Goal: Complete application form

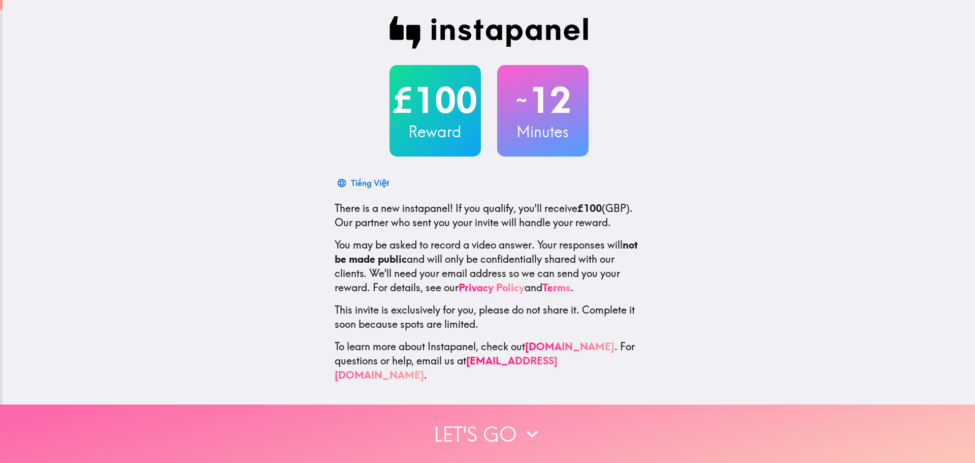
click at [506, 425] on button "Let's go" at bounding box center [487, 433] width 975 height 58
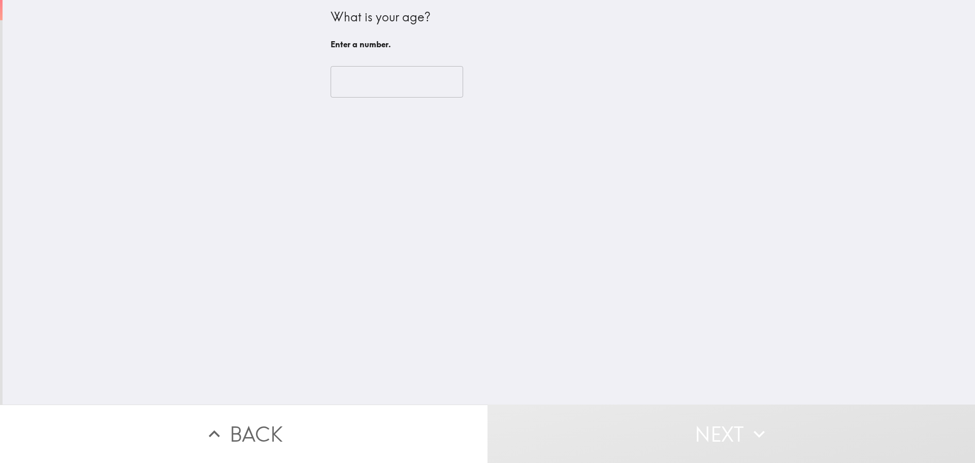
click at [365, 87] on input "number" at bounding box center [397, 81] width 133 height 31
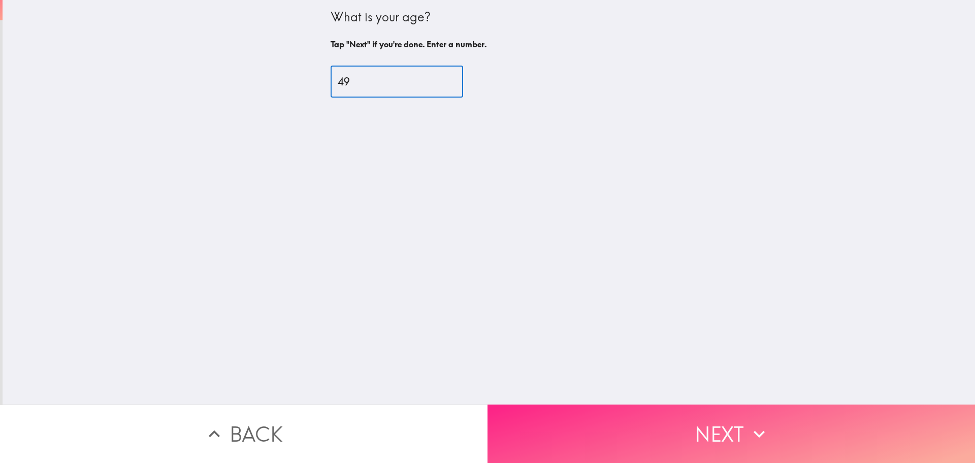
type input "49"
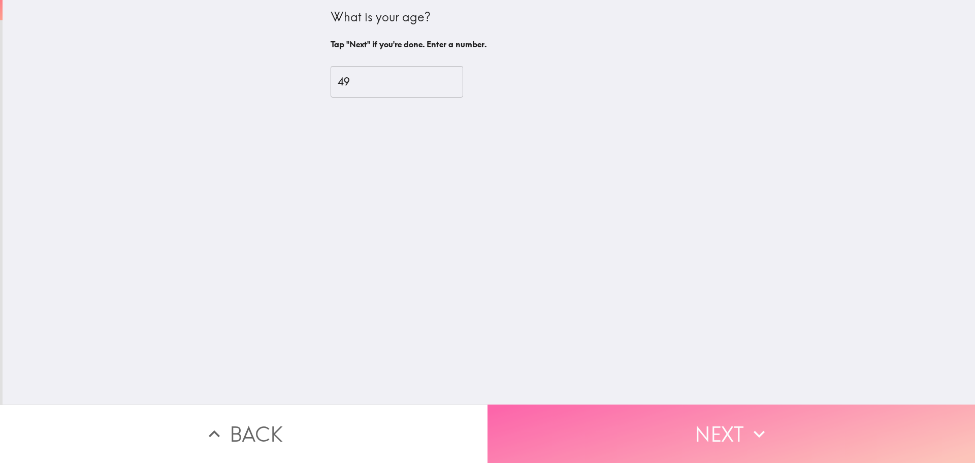
click at [705, 414] on button "Next" at bounding box center [732, 433] width 488 height 58
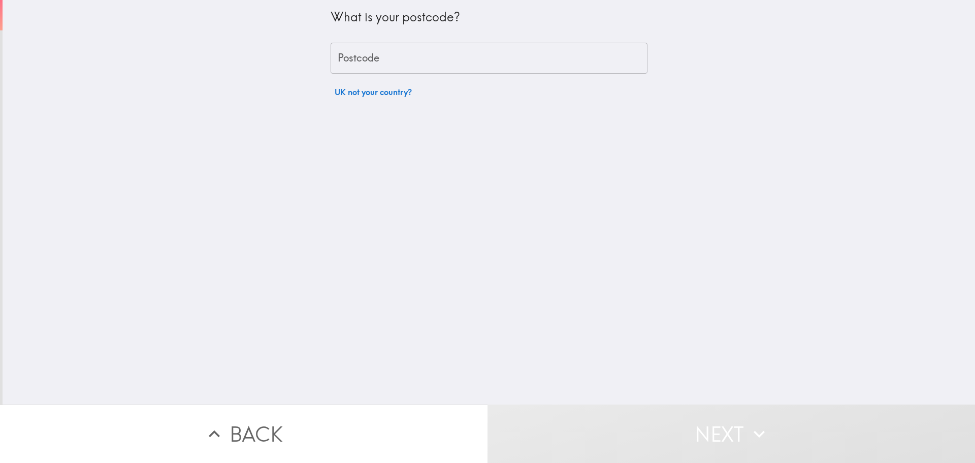
click at [375, 57] on input "Postcode" at bounding box center [489, 58] width 317 height 31
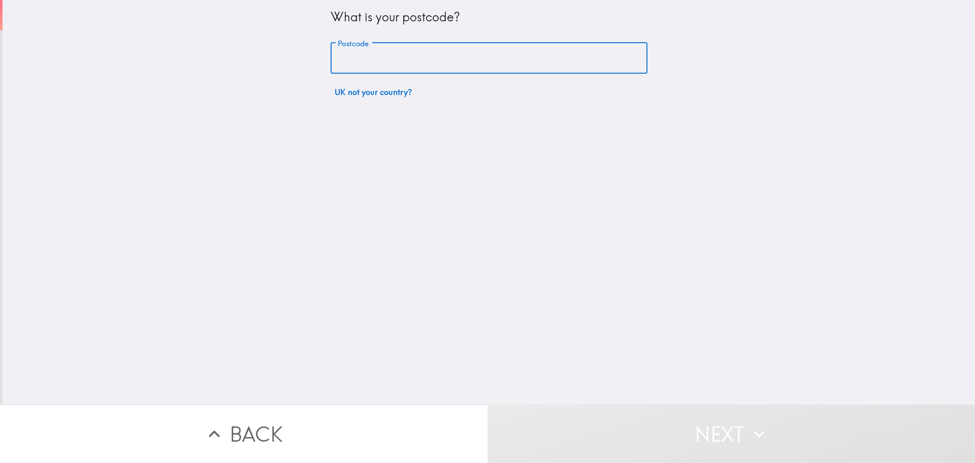
click at [575, 162] on div "What is your postcode? Postcode Postcode UK not your country?" at bounding box center [489, 202] width 973 height 404
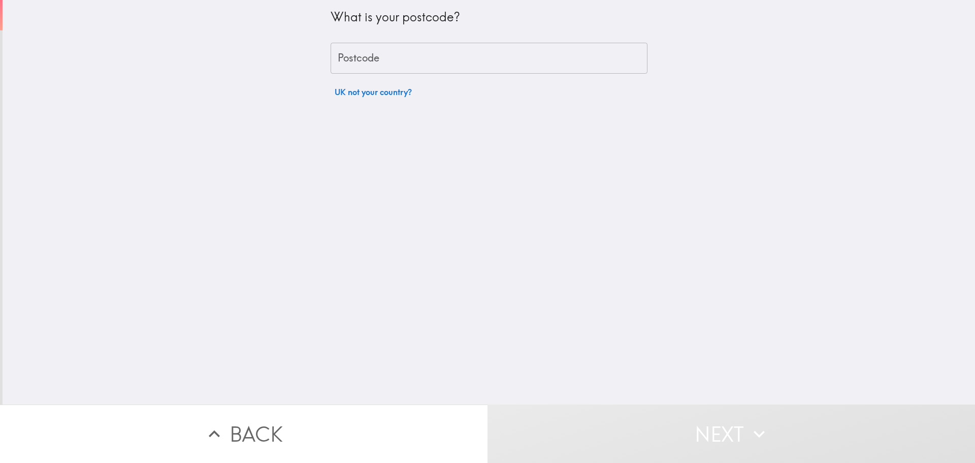
click at [374, 51] on input "Postcode" at bounding box center [489, 58] width 317 height 31
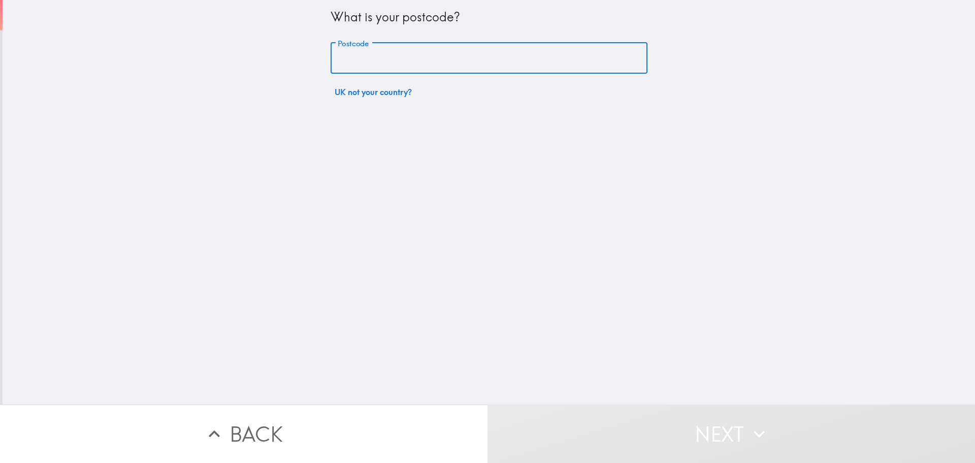
type input "IG8 7BA"
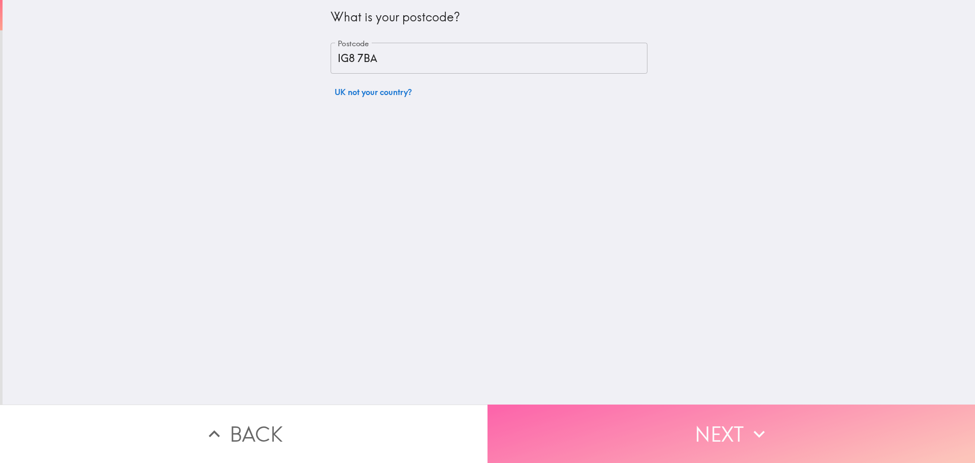
click at [753, 425] on icon "button" at bounding box center [759, 434] width 22 height 22
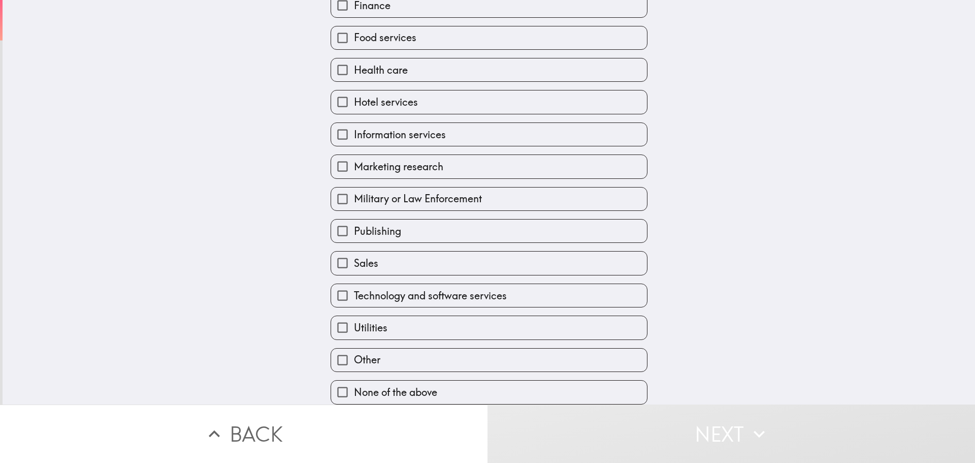
scroll to position [278, 0]
click at [397, 255] on label "Sales" at bounding box center [489, 262] width 316 height 23
click at [354, 255] on input "Sales" at bounding box center [342, 262] width 23 height 23
checkbox input "true"
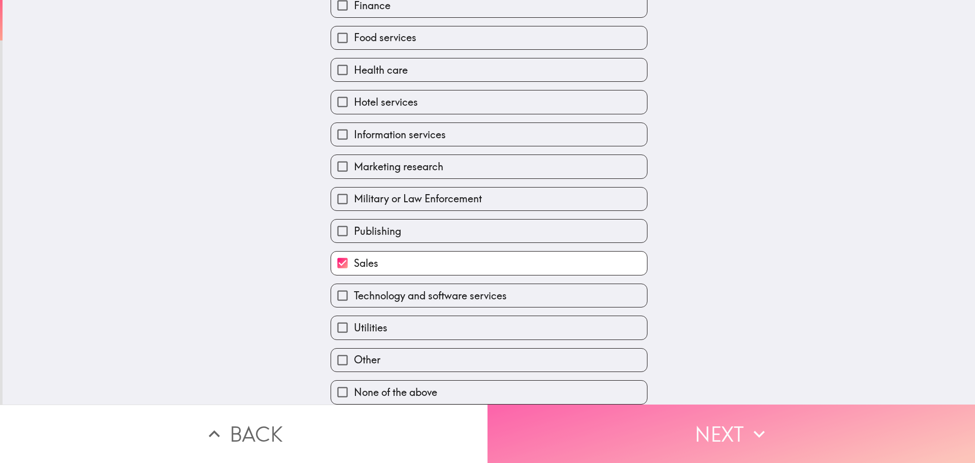
click at [734, 429] on button "Next" at bounding box center [732, 433] width 488 height 58
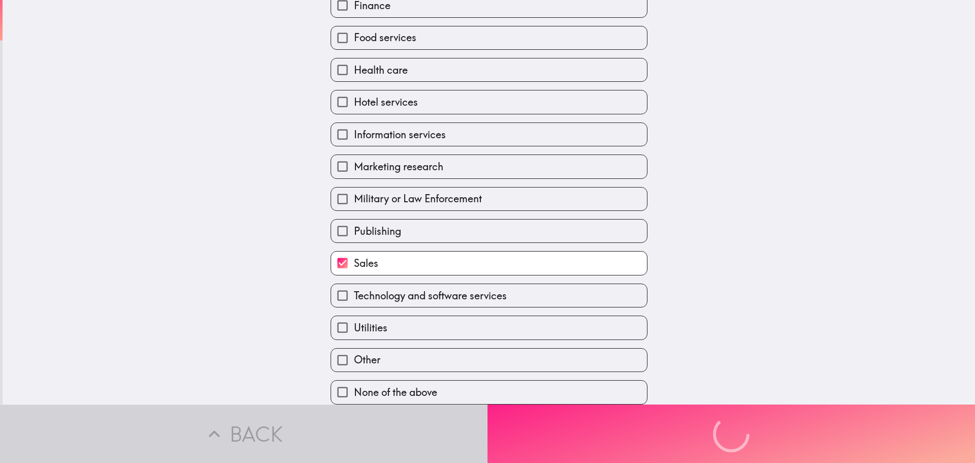
scroll to position [173, 0]
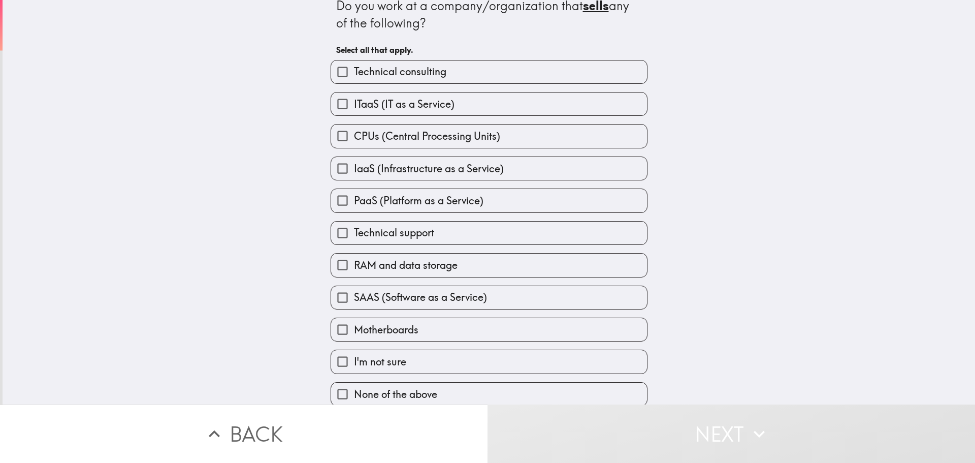
scroll to position [20, 0]
click at [374, 386] on span "None of the above" at bounding box center [395, 393] width 83 height 14
click at [354, 381] on input "None of the above" at bounding box center [342, 392] width 23 height 23
checkbox input "true"
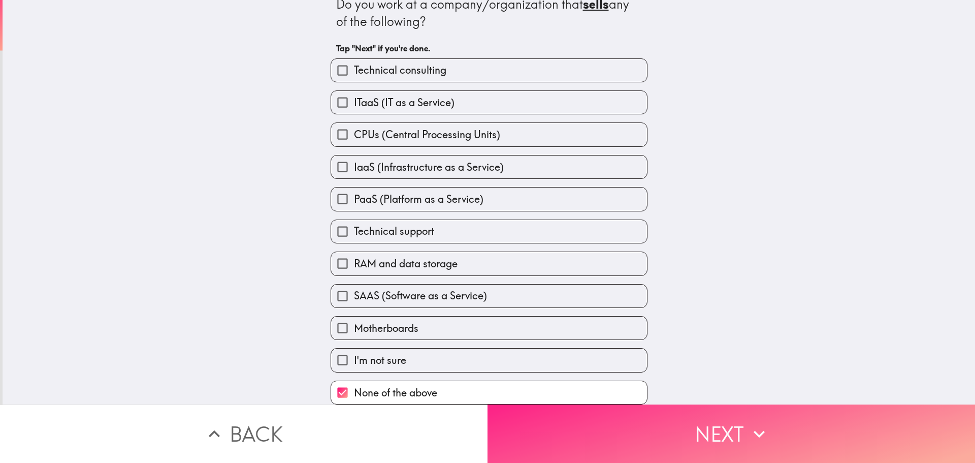
click at [756, 434] on icon "button" at bounding box center [759, 434] width 22 height 22
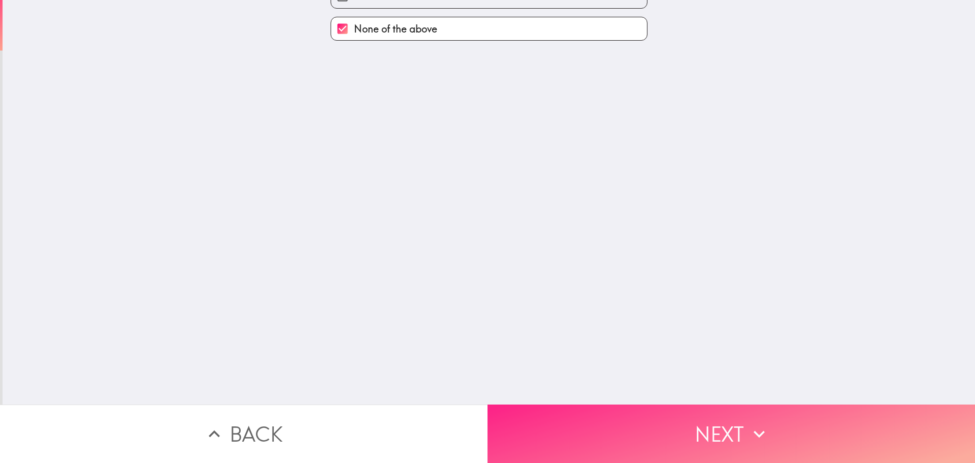
scroll to position [0, 0]
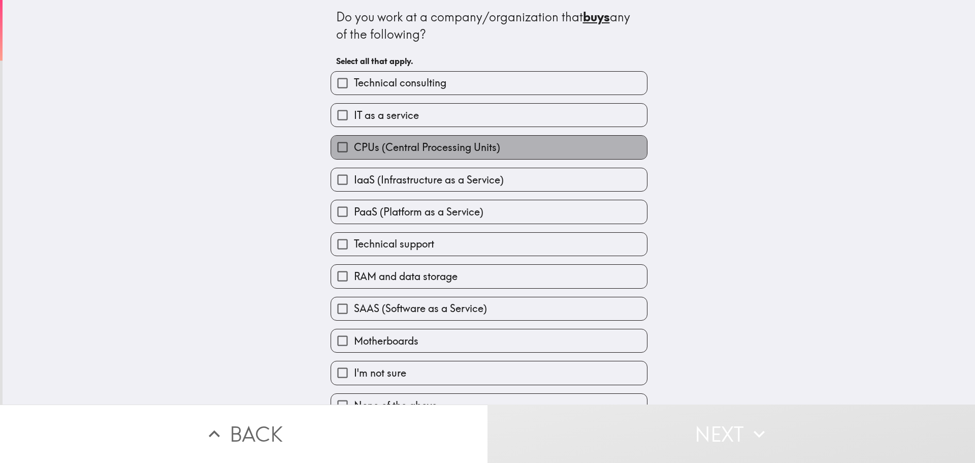
click at [390, 152] on span "CPUs (Central Processing Units)" at bounding box center [427, 147] width 146 height 14
click at [354, 152] on input "CPUs (Central Processing Units)" at bounding box center [342, 147] width 23 height 23
checkbox input "true"
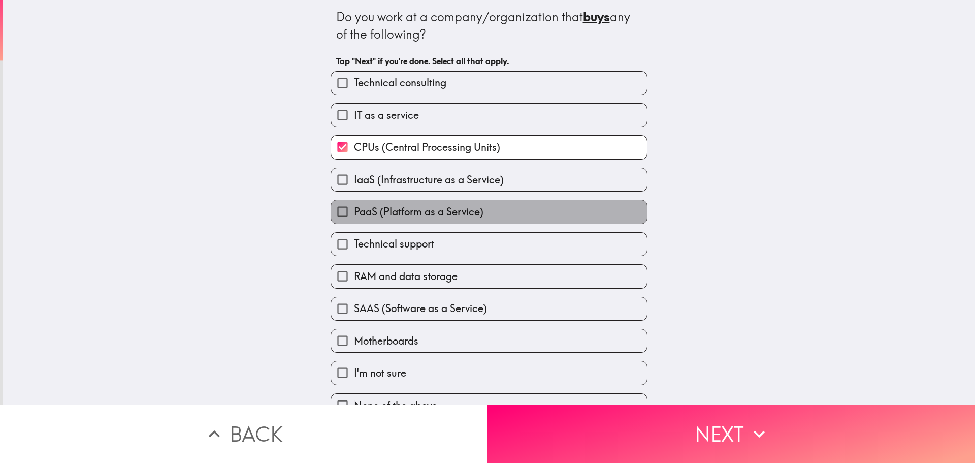
click at [398, 214] on span "PaaS (Platform as a Service)" at bounding box center [419, 212] width 130 height 14
click at [354, 214] on input "PaaS (Platform as a Service)" at bounding box center [342, 211] width 23 height 23
checkbox input "true"
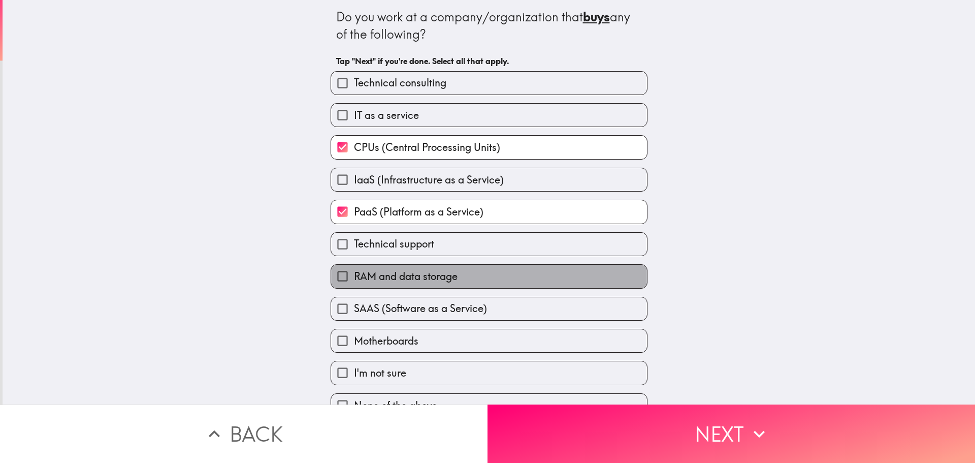
click at [393, 275] on span "RAM and data storage" at bounding box center [406, 276] width 104 height 14
click at [354, 275] on input "RAM and data storage" at bounding box center [342, 276] width 23 height 23
checkbox input "true"
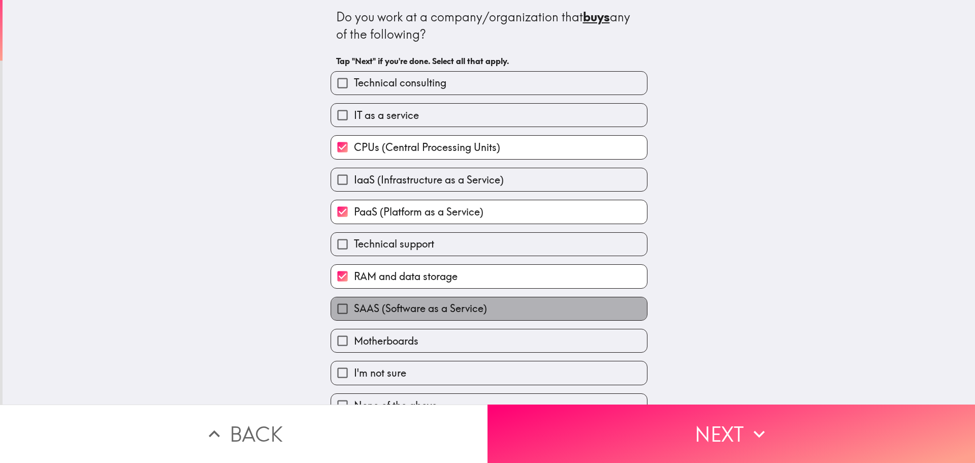
click at [404, 310] on span "SAAS (Software as a Service)" at bounding box center [420, 308] width 133 height 14
click at [354, 310] on input "SAAS (Software as a Service)" at bounding box center [342, 308] width 23 height 23
checkbox input "true"
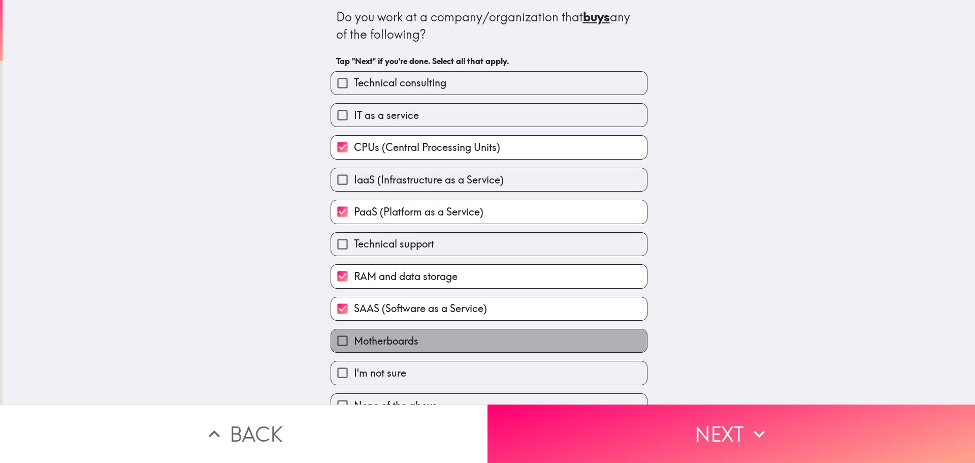
click at [387, 343] on span "Motherboards" at bounding box center [386, 341] width 65 height 14
click at [354, 343] on input "Motherboards" at bounding box center [342, 340] width 23 height 23
checkbox input "true"
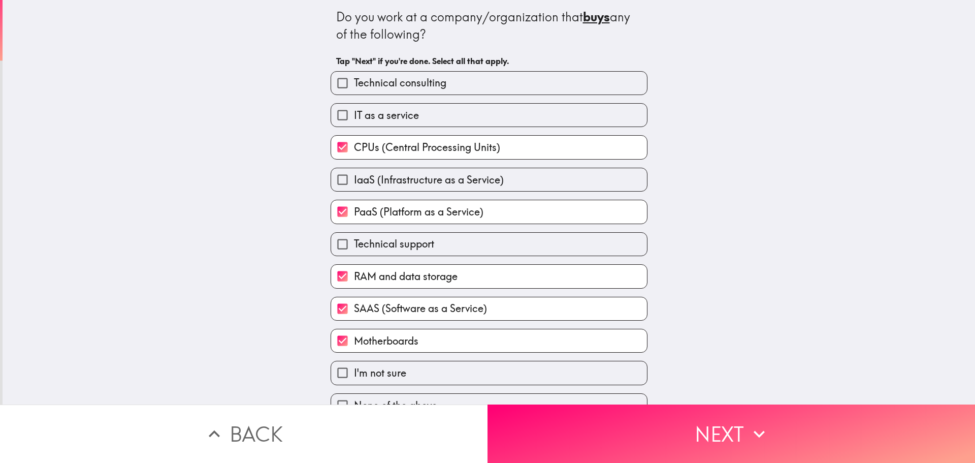
scroll to position [20, 0]
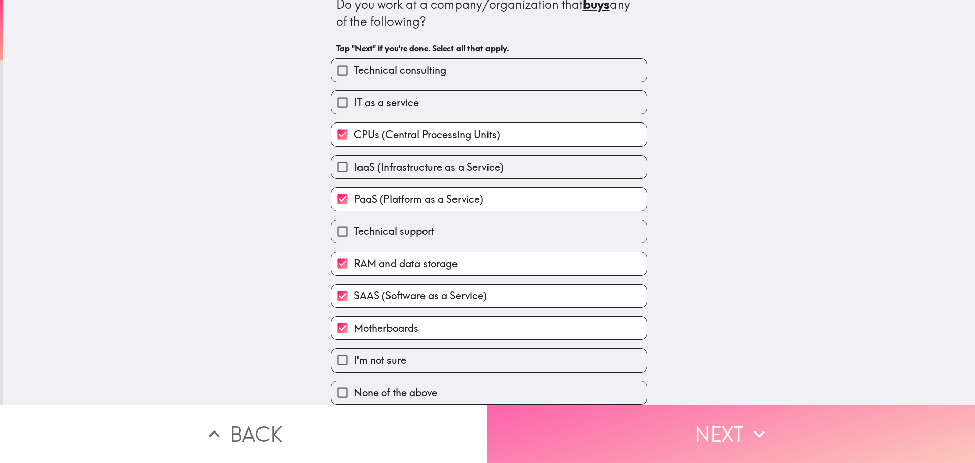
click at [728, 428] on button "Next" at bounding box center [732, 433] width 488 height 58
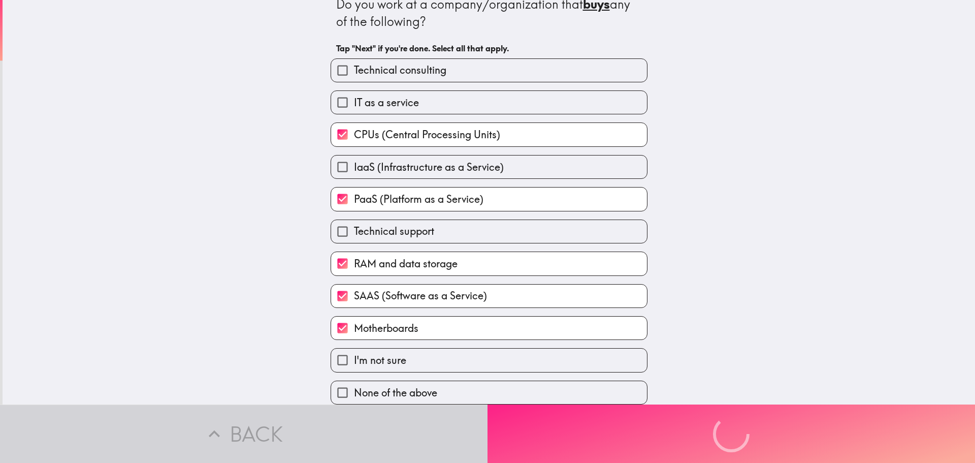
scroll to position [0, 0]
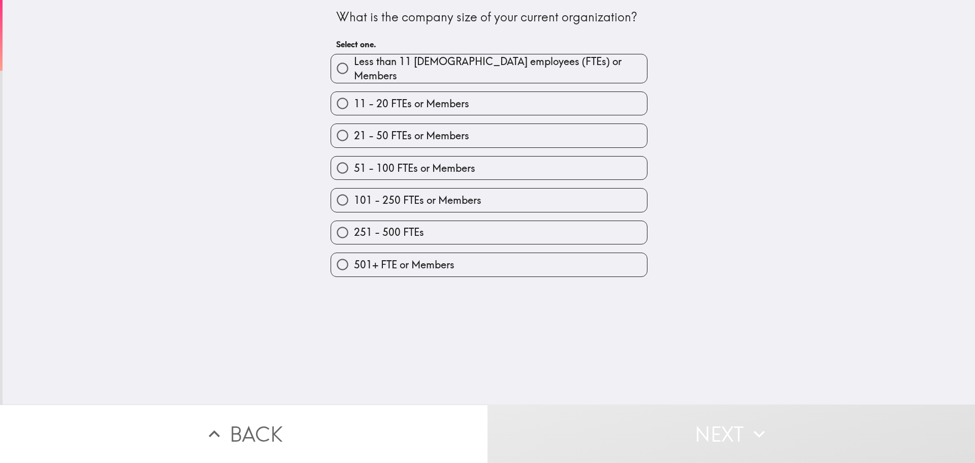
click at [371, 134] on span "21 - 50 FTEs or Members" at bounding box center [411, 136] width 115 height 14
click at [354, 134] on input "21 - 50 FTEs or Members" at bounding box center [342, 135] width 23 height 23
radio input "true"
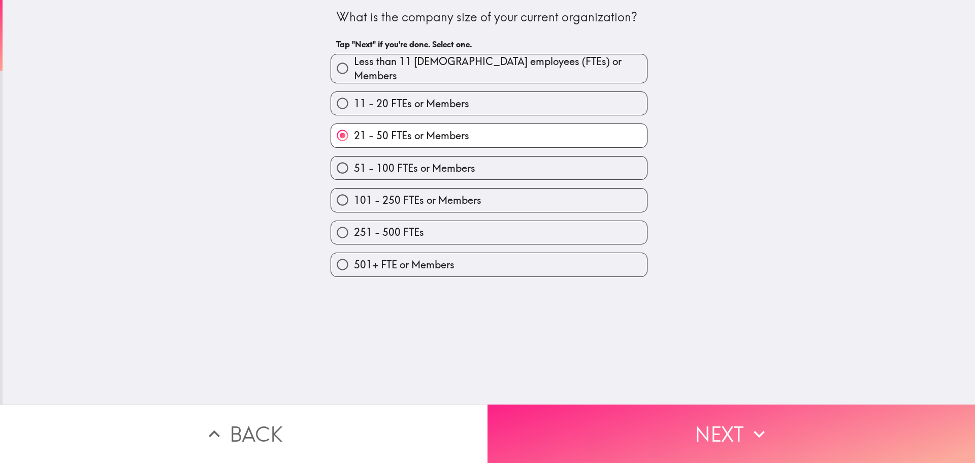
click at [753, 433] on icon "button" at bounding box center [759, 434] width 22 height 22
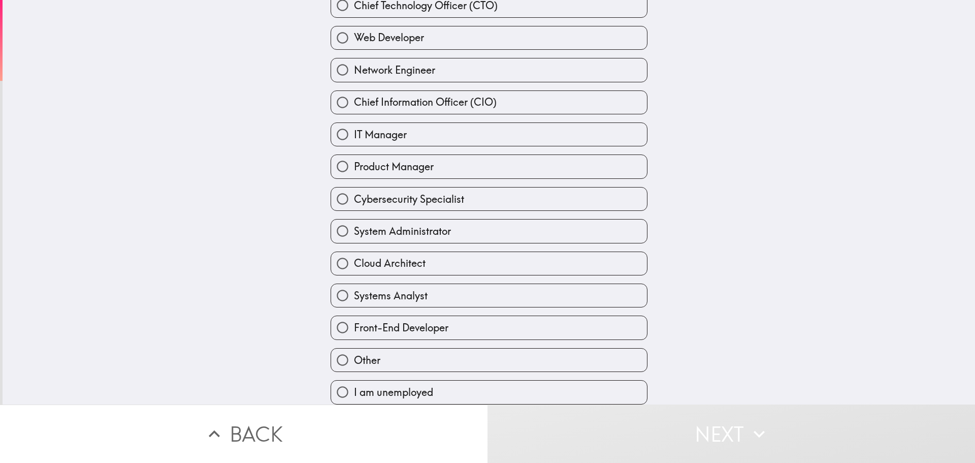
scroll to position [214, 0]
click at [380, 97] on span "Chief Information Officer (CIO)" at bounding box center [425, 102] width 143 height 14
click at [354, 97] on input "Chief Information Officer (CIO)" at bounding box center [342, 102] width 23 height 23
radio input "true"
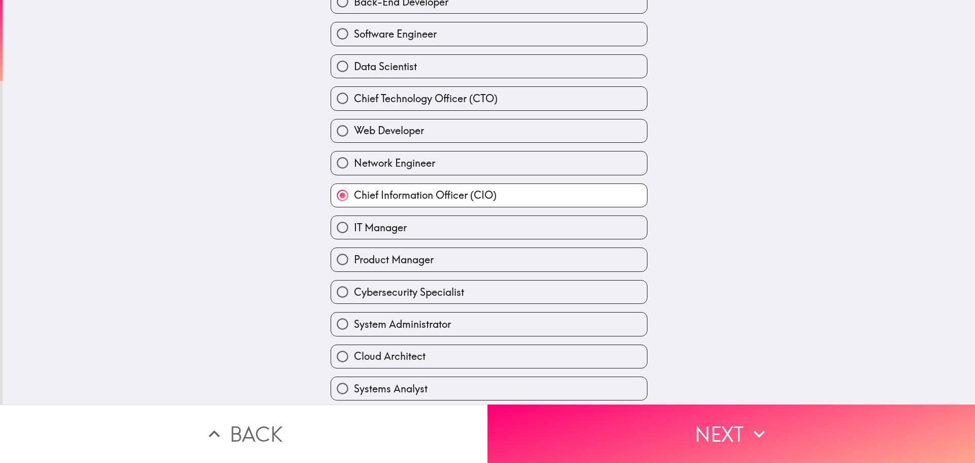
scroll to position [112, 0]
click at [399, 102] on span "Chief Technology Officer (CTO)" at bounding box center [426, 99] width 144 height 14
click at [354, 102] on input "Chief Technology Officer (CTO)" at bounding box center [342, 99] width 23 height 23
radio input "true"
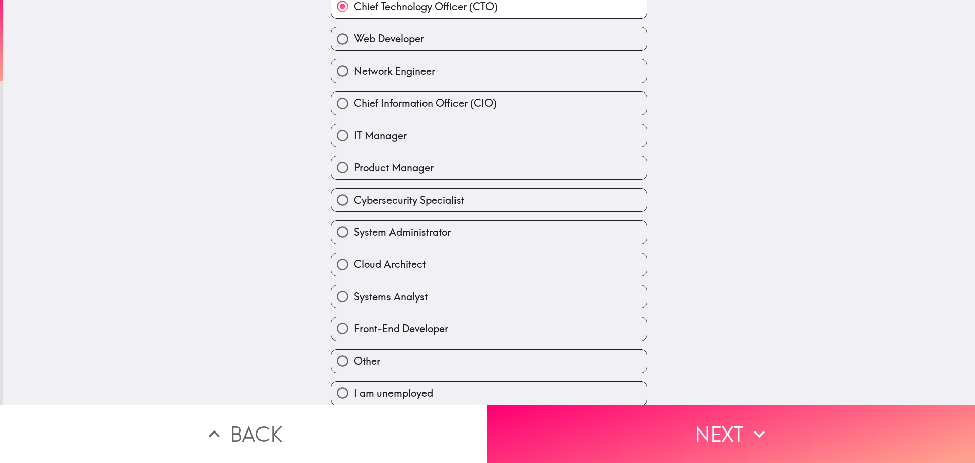
scroll to position [214, 0]
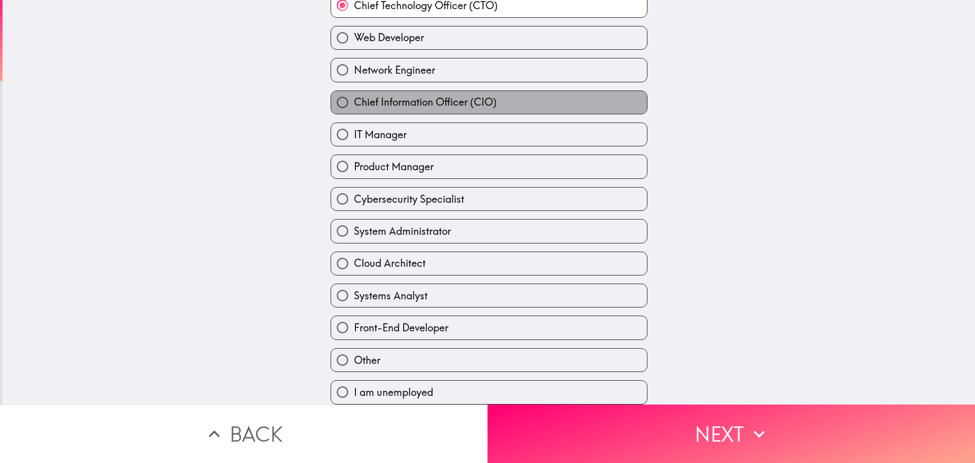
click at [431, 95] on span "Chief Information Officer (CIO)" at bounding box center [425, 102] width 143 height 14
click at [354, 95] on input "Chief Information Officer (CIO)" at bounding box center [342, 102] width 23 height 23
radio input "true"
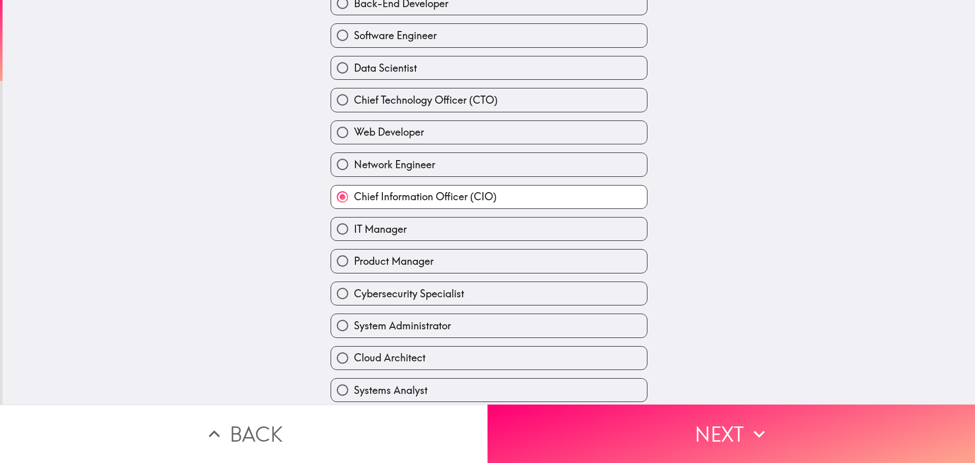
scroll to position [61, 0]
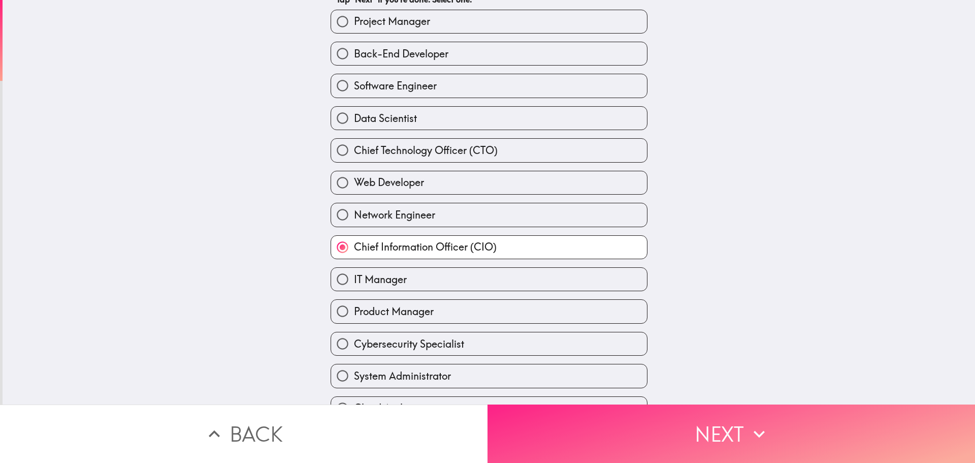
click at [749, 423] on icon "button" at bounding box center [759, 434] width 22 height 22
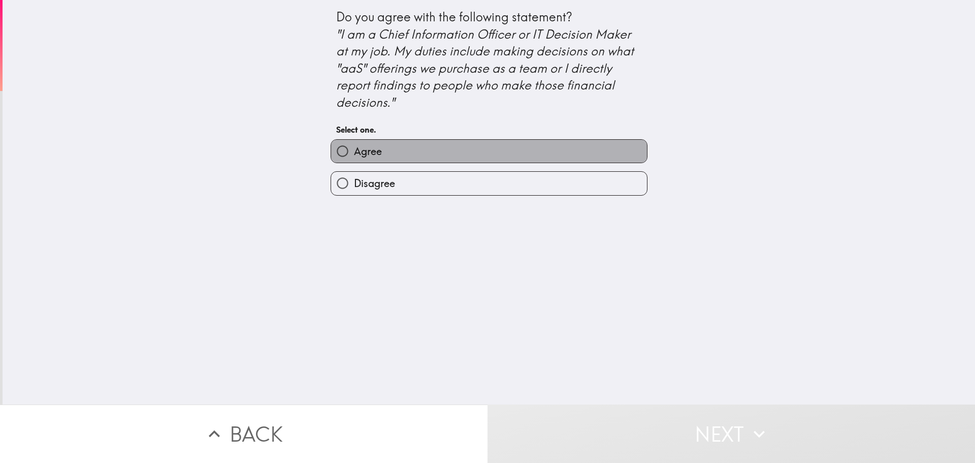
click at [368, 148] on span "Agree" at bounding box center [368, 151] width 28 height 14
click at [354, 148] on input "Agree" at bounding box center [342, 151] width 23 height 23
radio input "true"
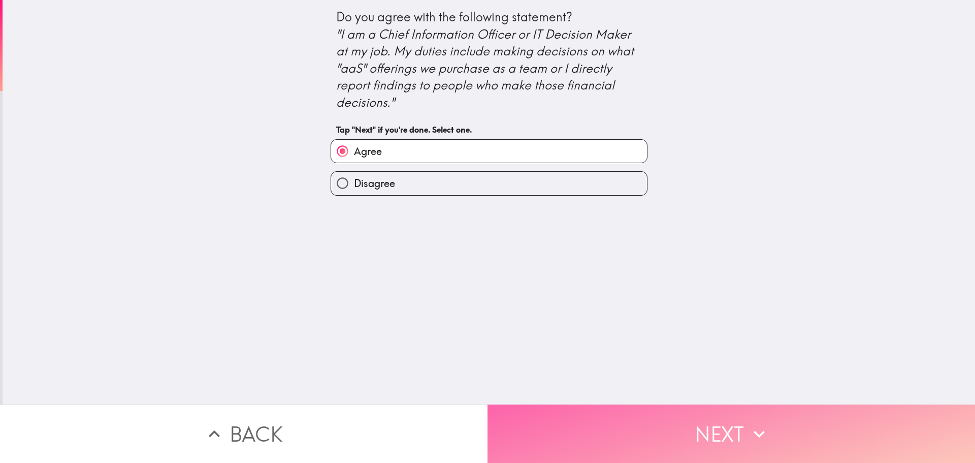
click at [692, 421] on button "Next" at bounding box center [732, 433] width 488 height 58
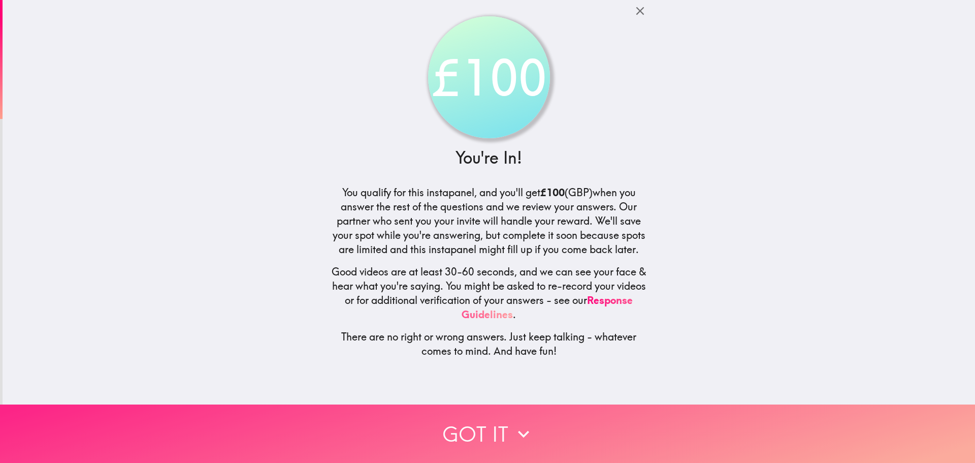
click at [494, 423] on button "Got it" at bounding box center [487, 433] width 975 height 58
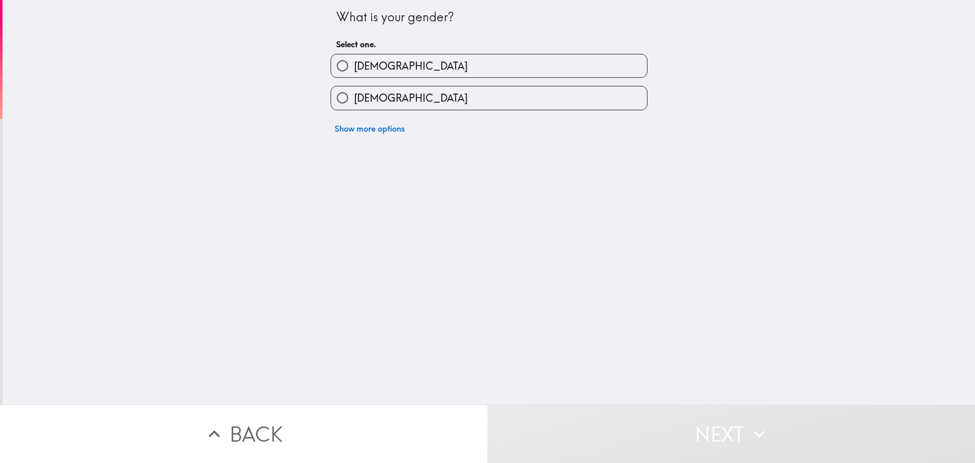
click at [357, 71] on span "[DEMOGRAPHIC_DATA]" at bounding box center [411, 66] width 114 height 14
click at [354, 71] on input "[DEMOGRAPHIC_DATA]" at bounding box center [342, 65] width 23 height 23
radio input "true"
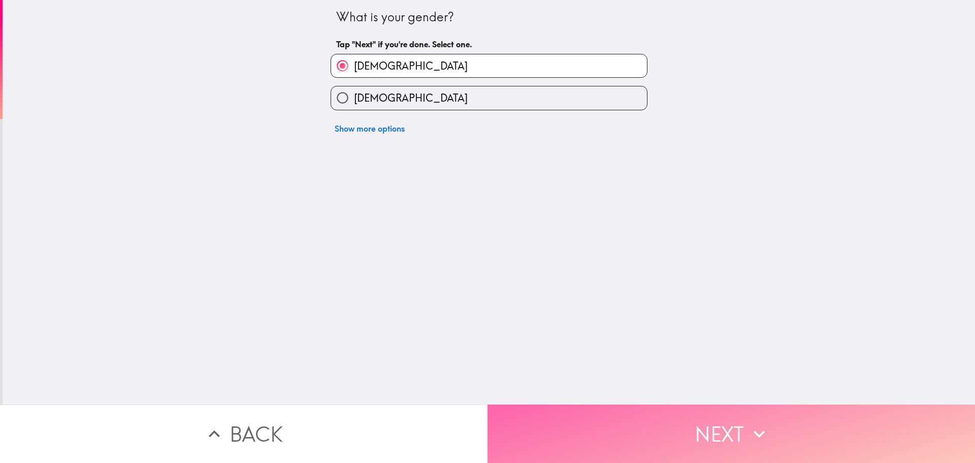
click at [672, 427] on button "Next" at bounding box center [732, 433] width 488 height 58
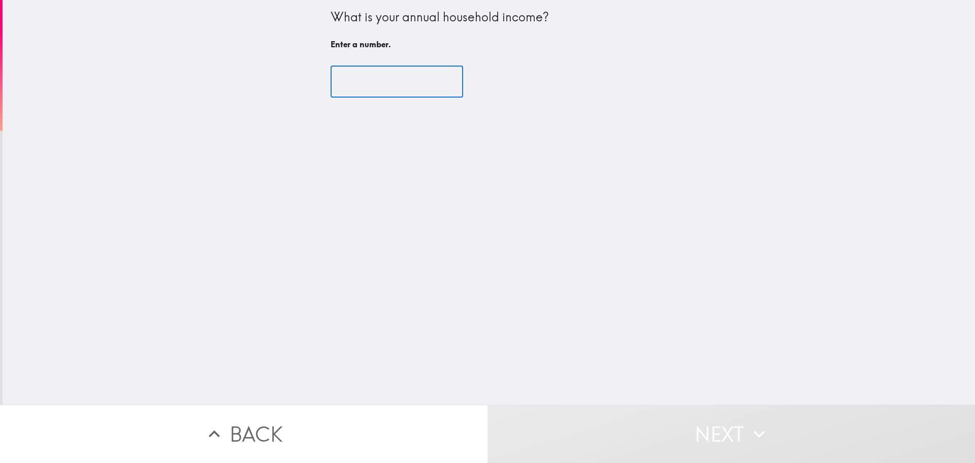
click at [366, 86] on input "number" at bounding box center [397, 81] width 133 height 31
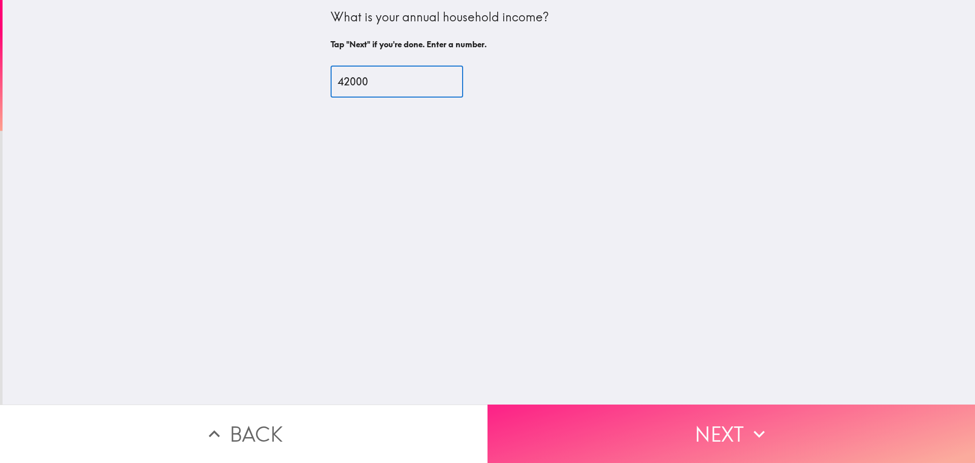
type input "42000"
click at [666, 422] on button "Next" at bounding box center [732, 433] width 488 height 58
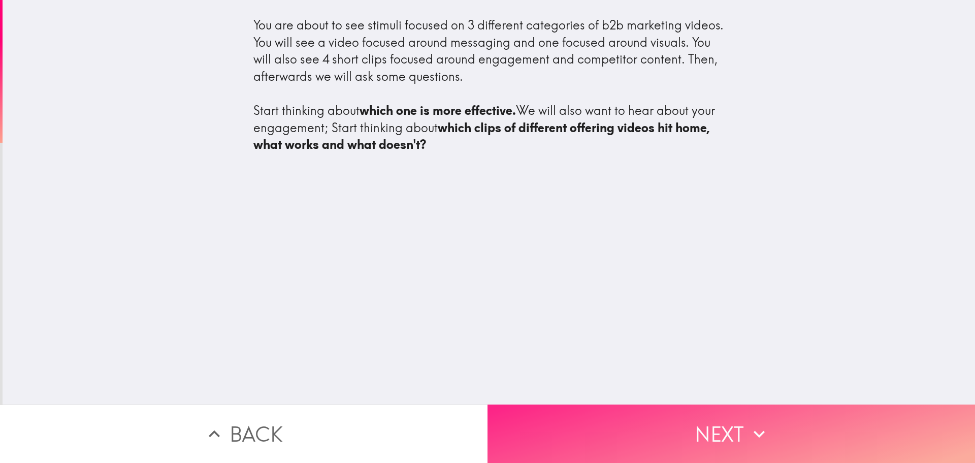
click at [730, 420] on button "Next" at bounding box center [732, 433] width 488 height 58
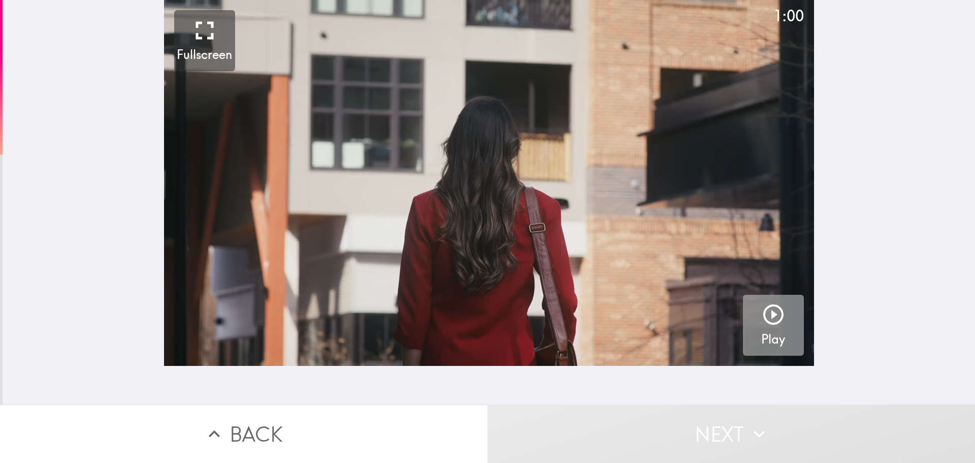
click at [766, 321] on icon "button" at bounding box center [773, 314] width 24 height 24
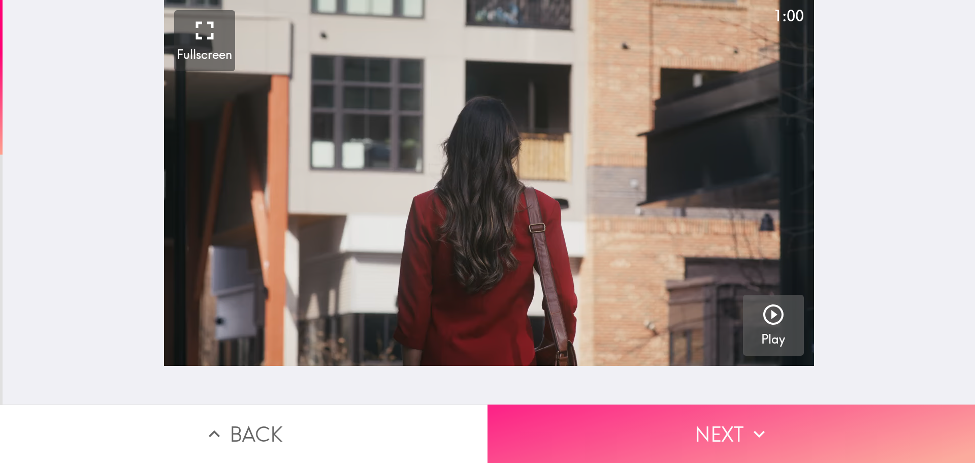
click at [717, 414] on button "Next" at bounding box center [732, 433] width 488 height 58
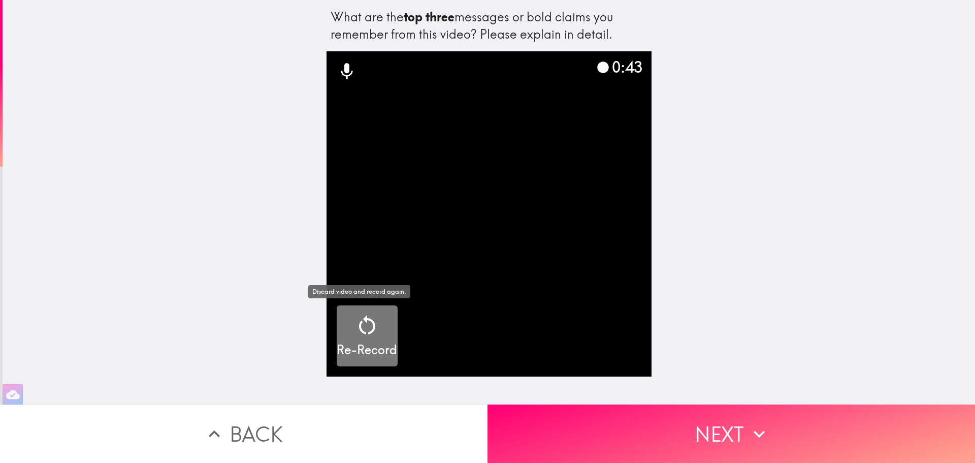
click at [368, 324] on icon "button" at bounding box center [367, 325] width 24 height 24
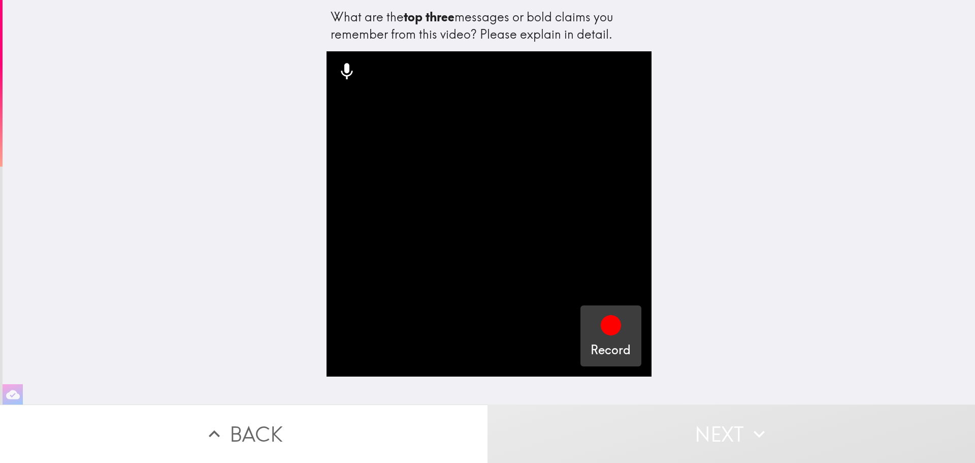
click at [602, 329] on icon "button" at bounding box center [611, 325] width 20 height 20
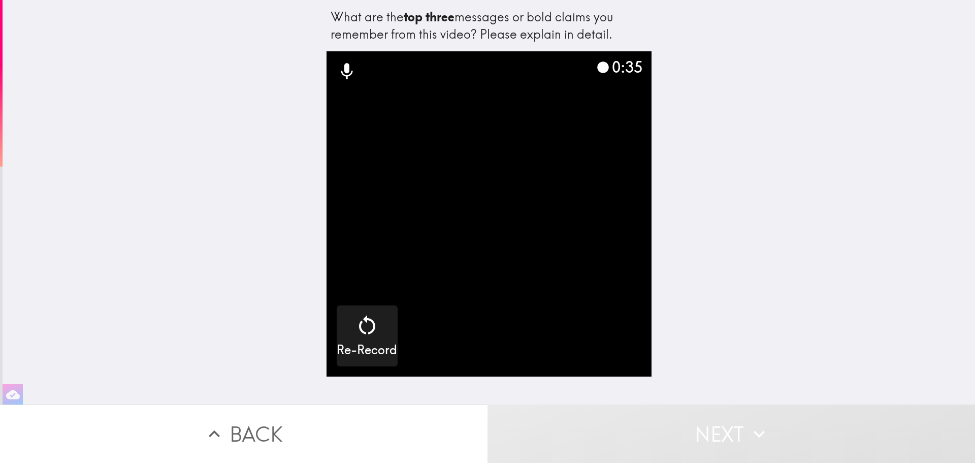
click at [522, 313] on video "button" at bounding box center [489, 213] width 325 height 325
click at [561, 344] on video "button" at bounding box center [489, 213] width 325 height 325
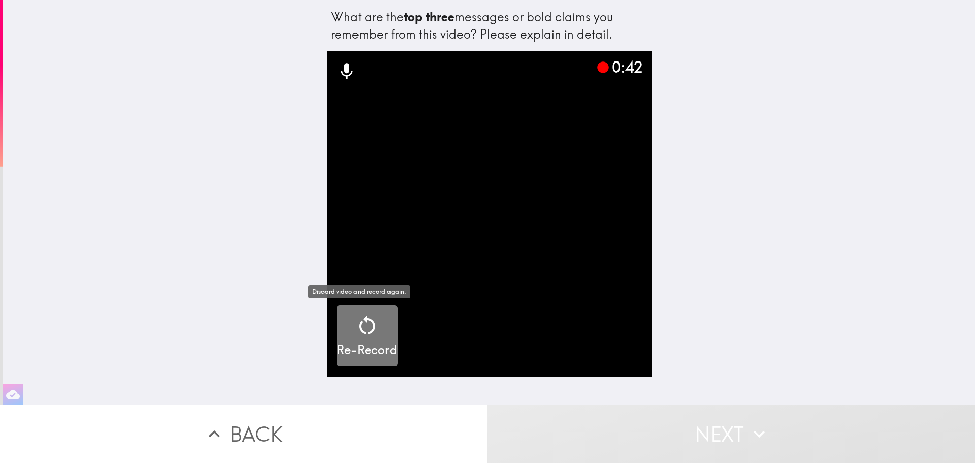
click at [365, 325] on icon "button" at bounding box center [367, 325] width 24 height 24
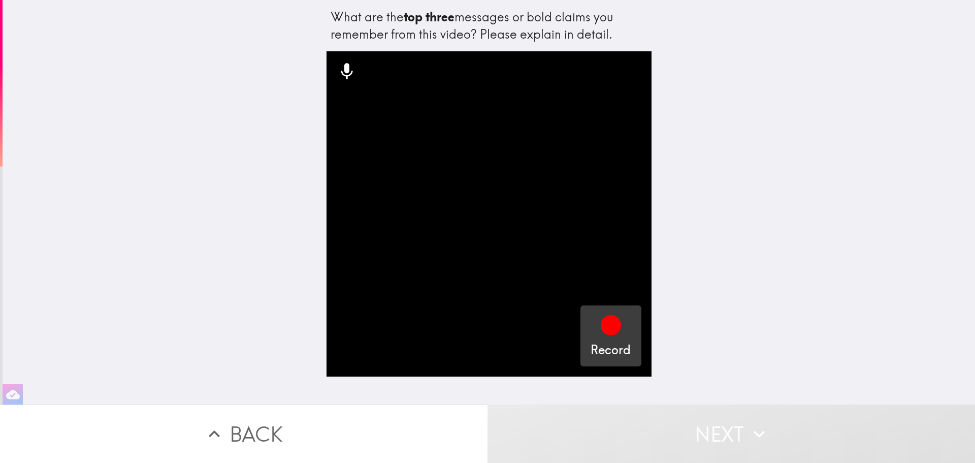
click at [604, 325] on icon "button" at bounding box center [611, 325] width 20 height 20
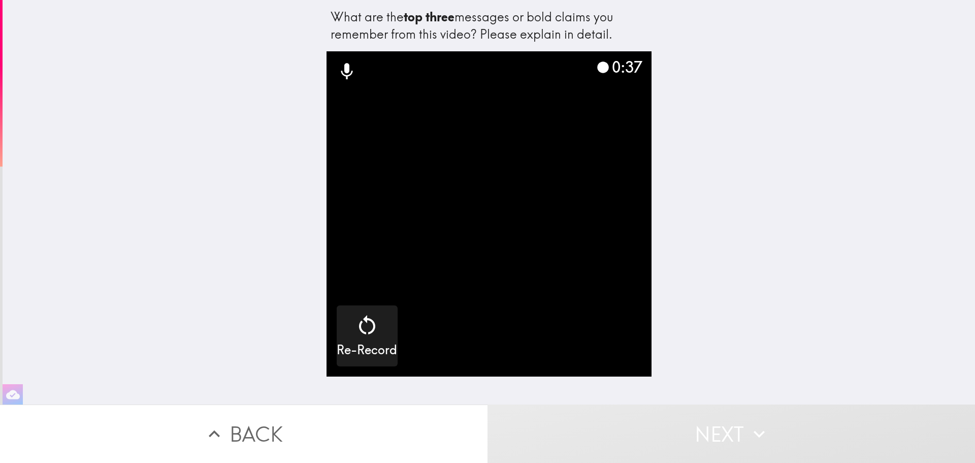
click at [577, 318] on video "button" at bounding box center [489, 213] width 325 height 325
drag, startPoint x: 610, startPoint y: 294, endPoint x: 600, endPoint y: 246, distance: 49.2
click at [610, 289] on video "button" at bounding box center [489, 213] width 325 height 325
click at [597, 67] on icon at bounding box center [603, 67] width 12 height 12
click at [555, 277] on video "button" at bounding box center [489, 213] width 325 height 325
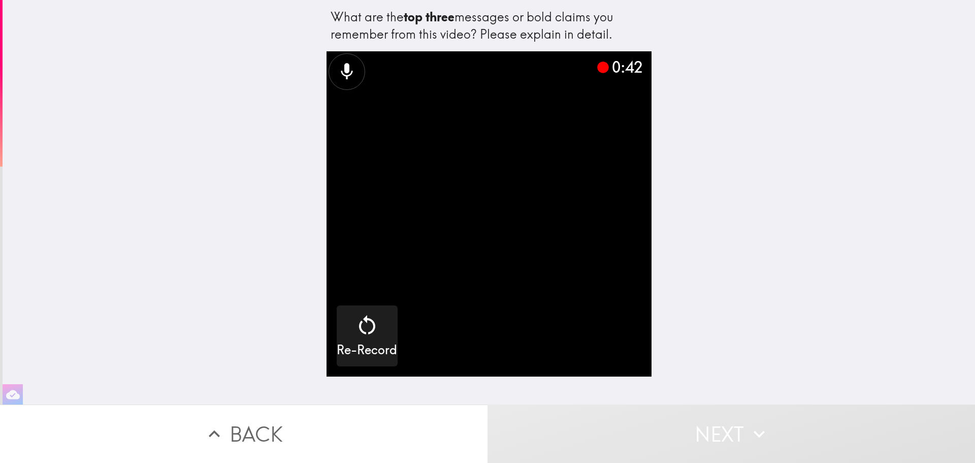
click at [712, 427] on button "Next" at bounding box center [732, 433] width 488 height 58
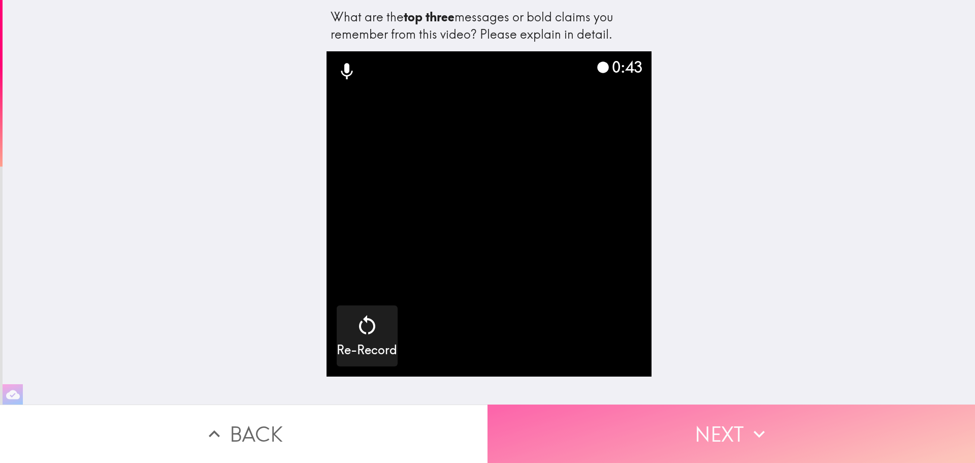
click at [748, 431] on icon "button" at bounding box center [759, 434] width 22 height 22
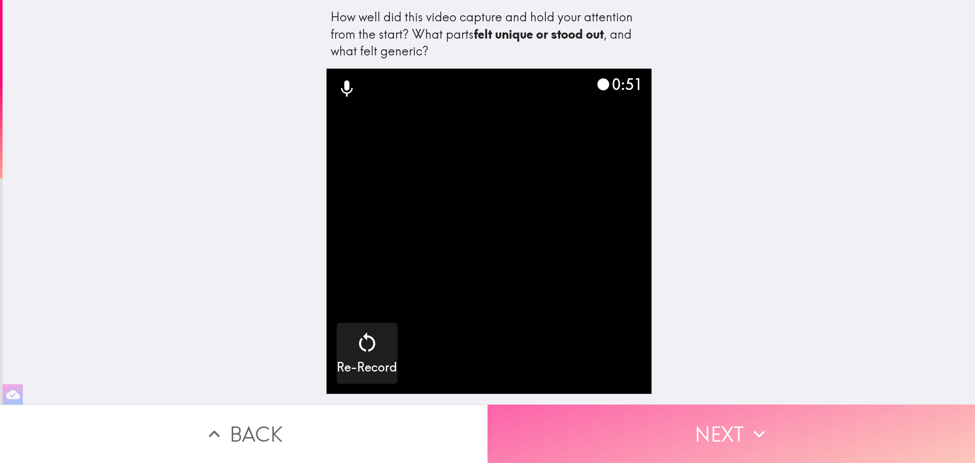
click at [718, 423] on button "Next" at bounding box center [732, 433] width 488 height 58
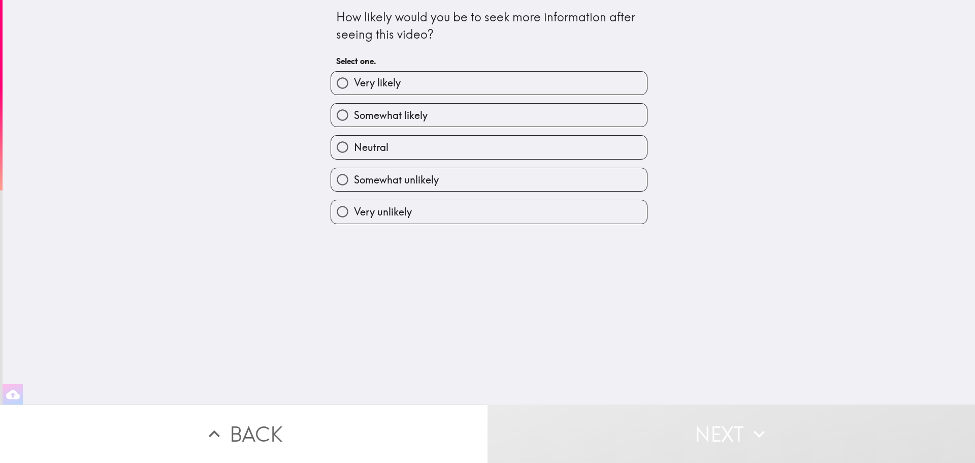
click at [389, 116] on span "Somewhat likely" at bounding box center [391, 115] width 74 height 14
click at [354, 116] on input "Somewhat likely" at bounding box center [342, 115] width 23 height 23
radio input "true"
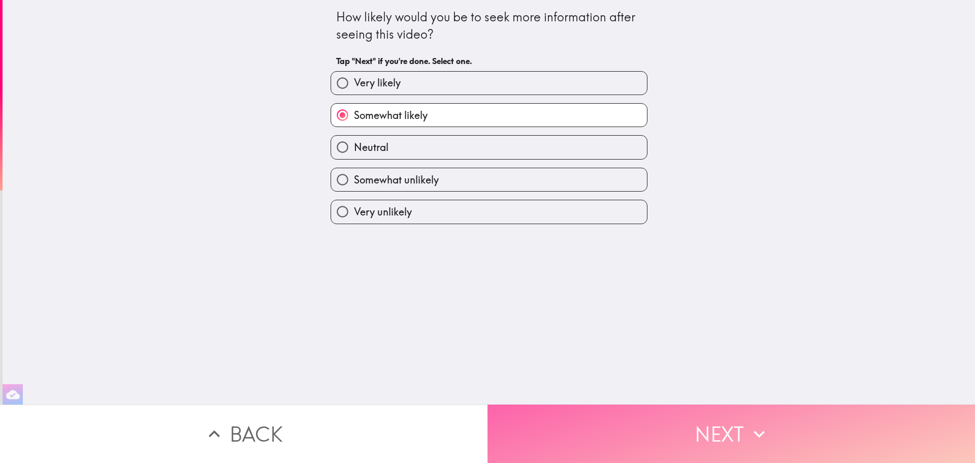
click at [731, 421] on button "Next" at bounding box center [732, 433] width 488 height 58
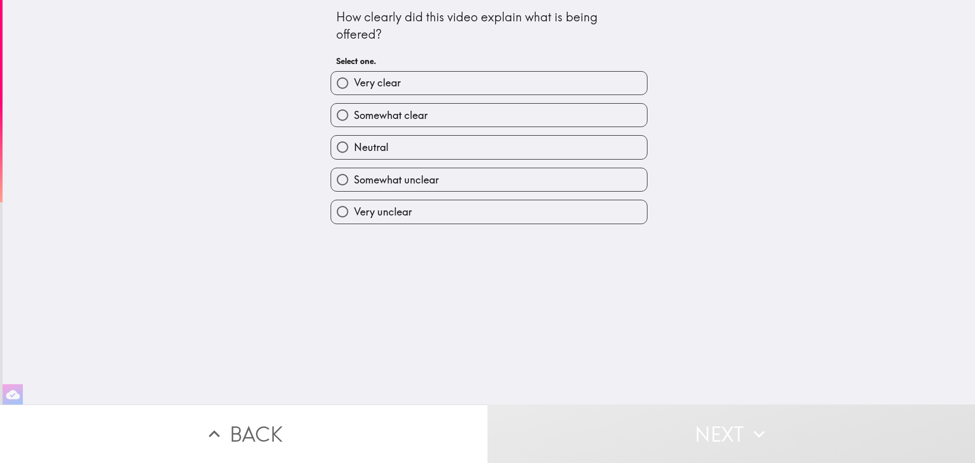
click at [385, 85] on span "Very clear" at bounding box center [377, 83] width 47 height 14
click at [354, 85] on input "Very clear" at bounding box center [342, 83] width 23 height 23
radio input "true"
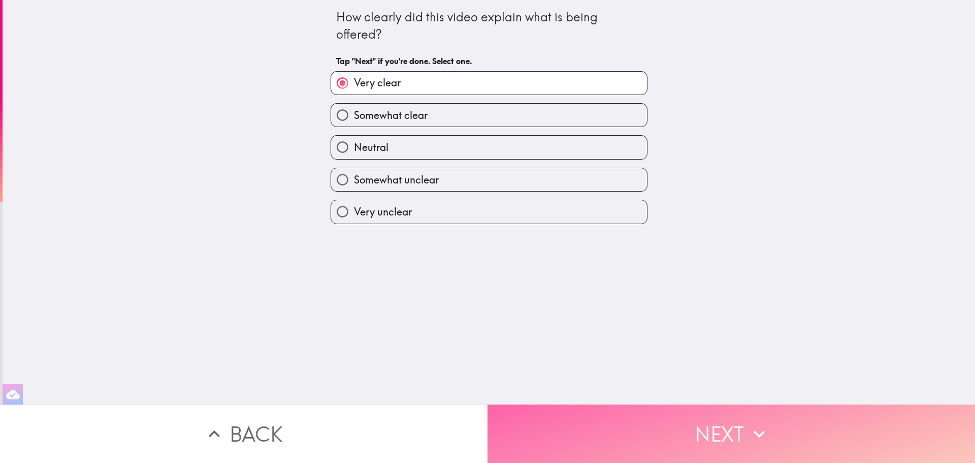
click at [721, 424] on button "Next" at bounding box center [732, 433] width 488 height 58
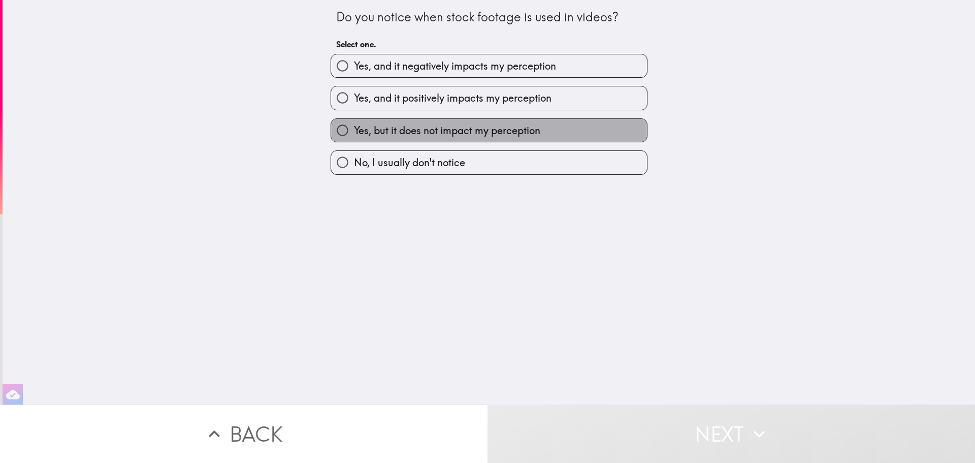
click at [419, 126] on span "Yes, but it does not impact my perception" at bounding box center [447, 130] width 186 height 14
click at [354, 126] on input "Yes, but it does not impact my perception" at bounding box center [342, 130] width 23 height 23
radio input "true"
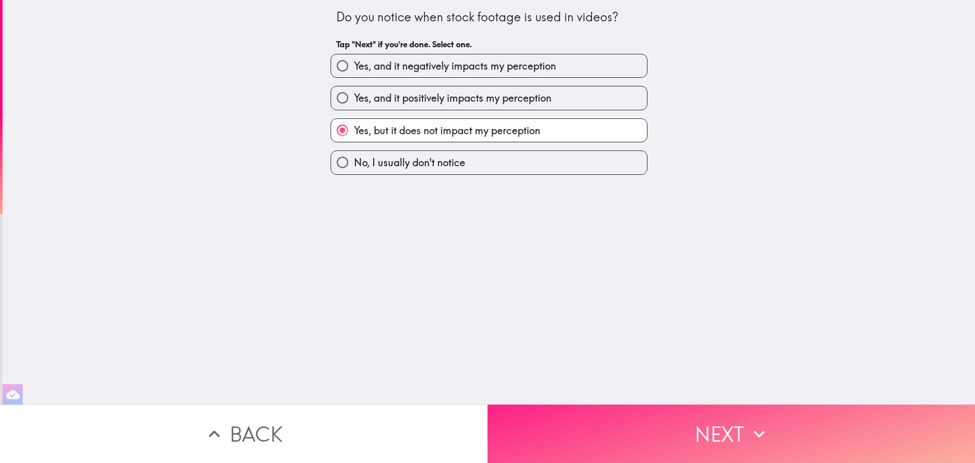
click at [748, 427] on icon "button" at bounding box center [759, 434] width 22 height 22
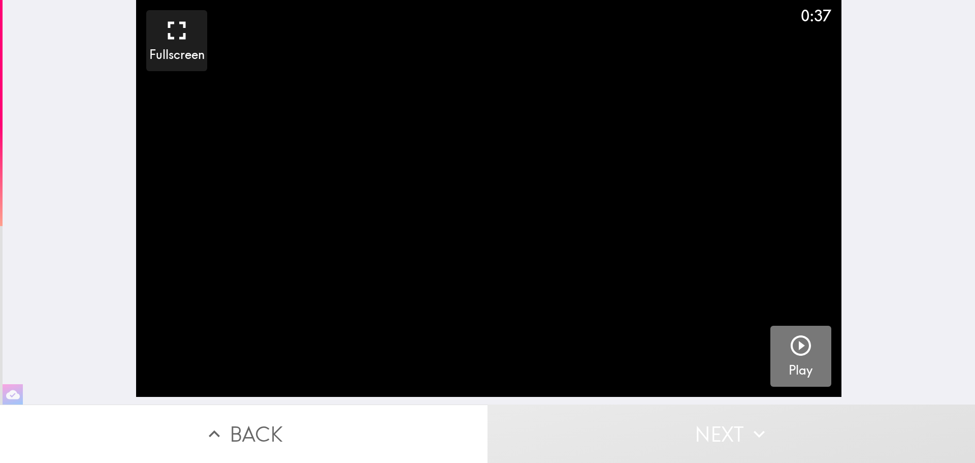
click at [801, 351] on icon "button" at bounding box center [801, 345] width 20 height 20
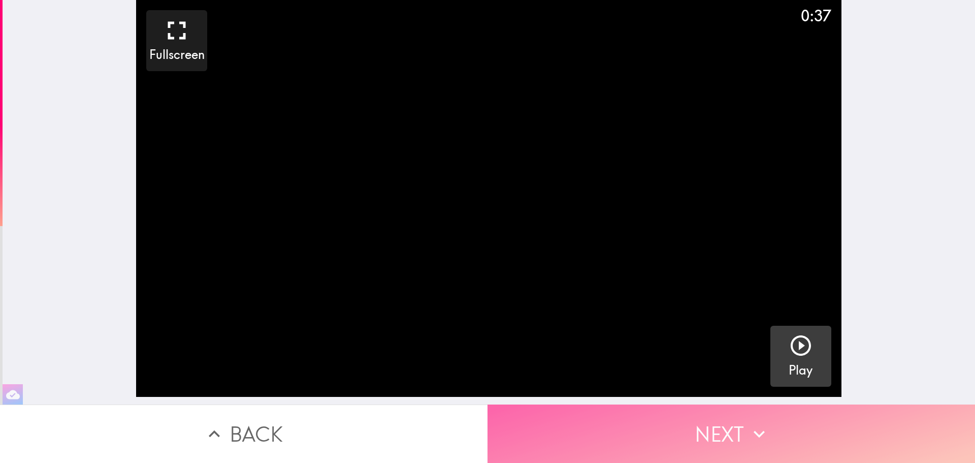
click at [752, 423] on icon "button" at bounding box center [759, 434] width 22 height 22
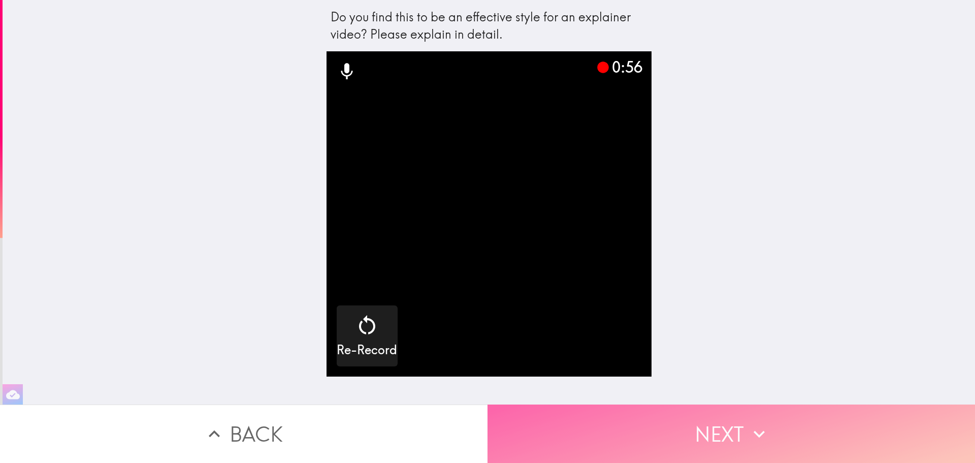
click at [733, 420] on button "Next" at bounding box center [732, 433] width 488 height 58
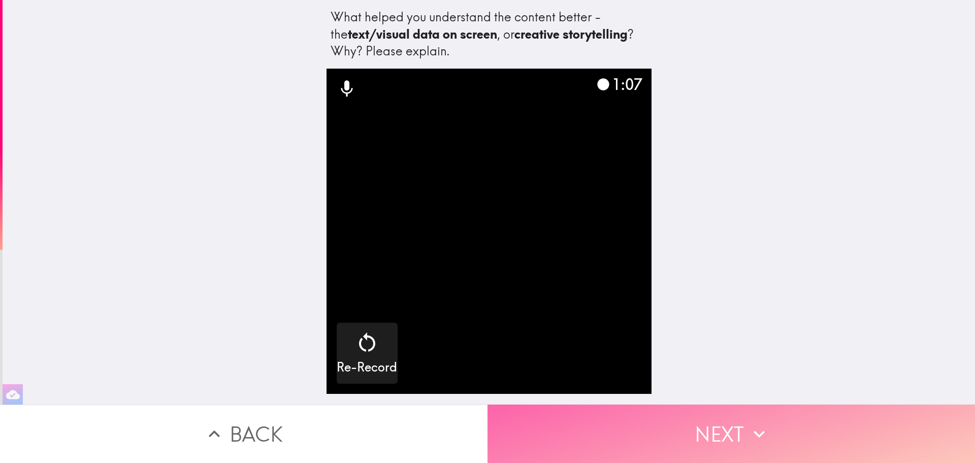
click at [738, 422] on button "Next" at bounding box center [732, 433] width 488 height 58
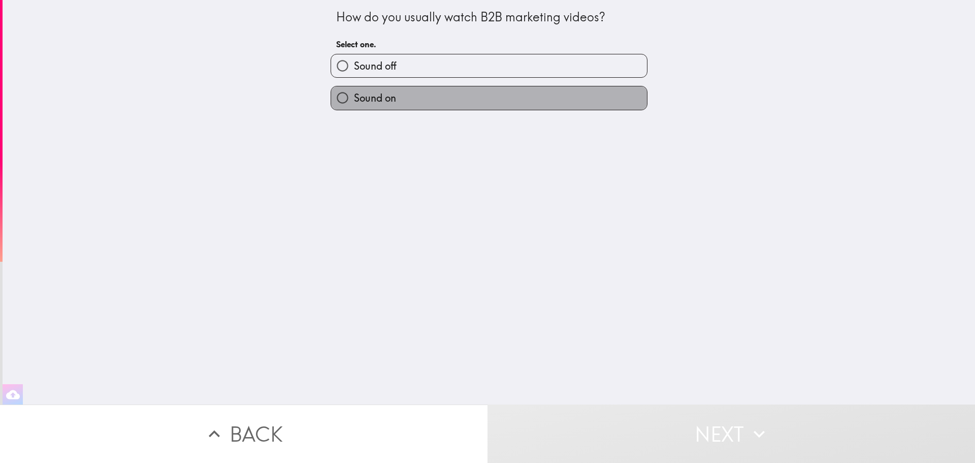
click at [379, 102] on span "Sound on" at bounding box center [375, 98] width 42 height 14
click at [354, 102] on input "Sound on" at bounding box center [342, 97] width 23 height 23
radio input "true"
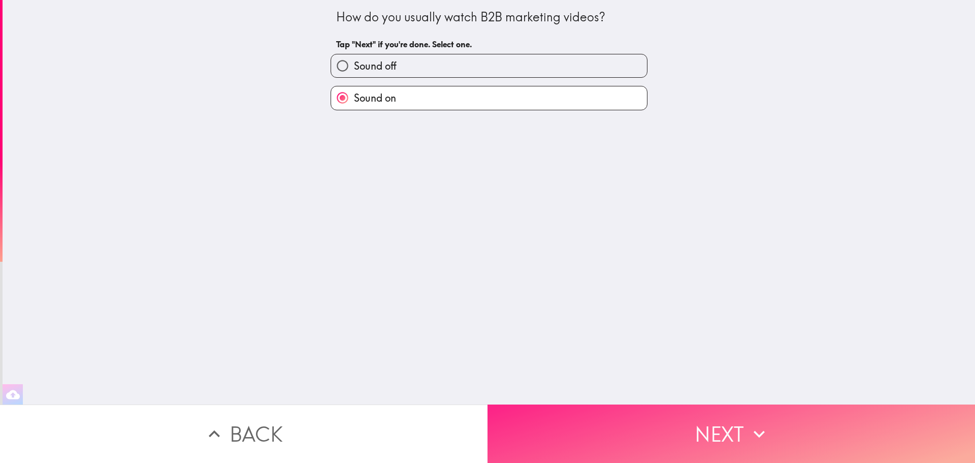
click at [714, 420] on button "Next" at bounding box center [732, 433] width 488 height 58
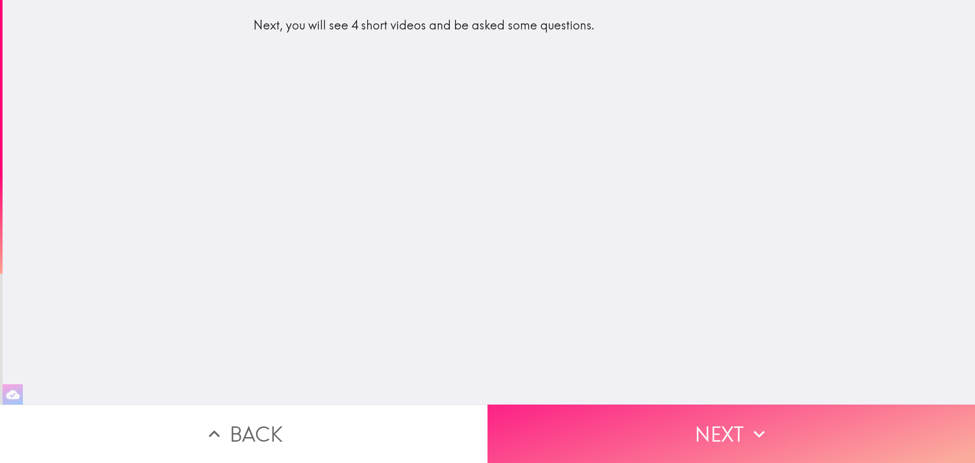
click at [720, 423] on button "Next" at bounding box center [732, 433] width 488 height 58
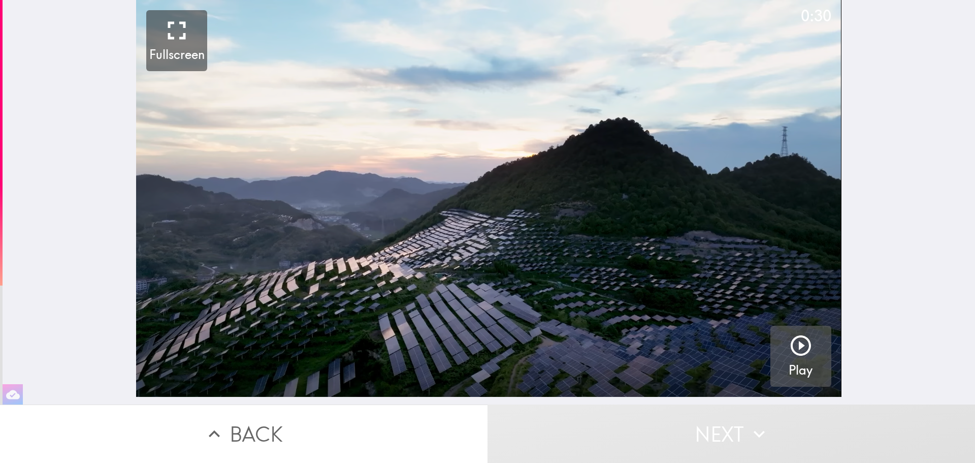
click at [791, 357] on icon "button" at bounding box center [801, 345] width 24 height 24
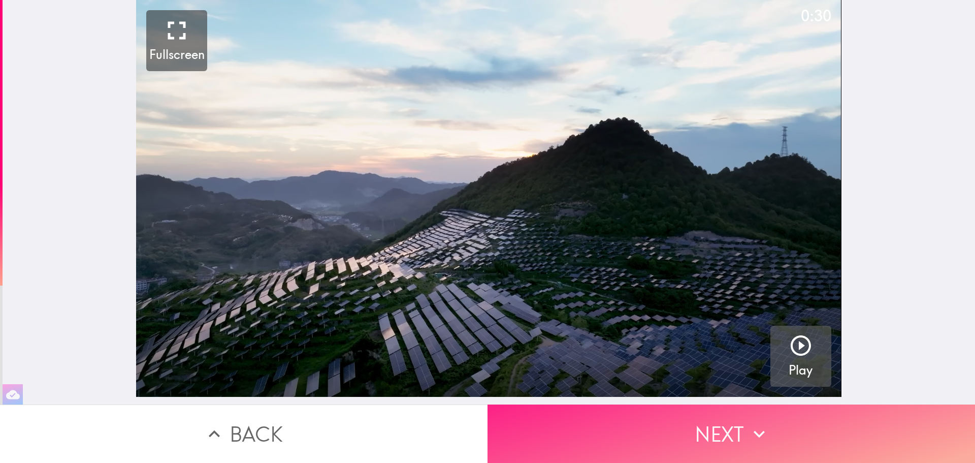
click at [741, 421] on button "Next" at bounding box center [732, 433] width 488 height 58
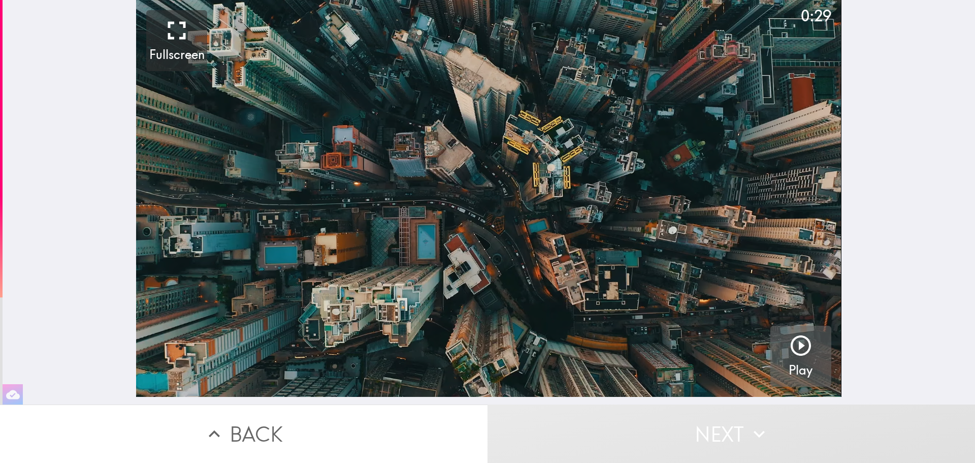
click at [791, 350] on icon "button" at bounding box center [801, 345] width 20 height 20
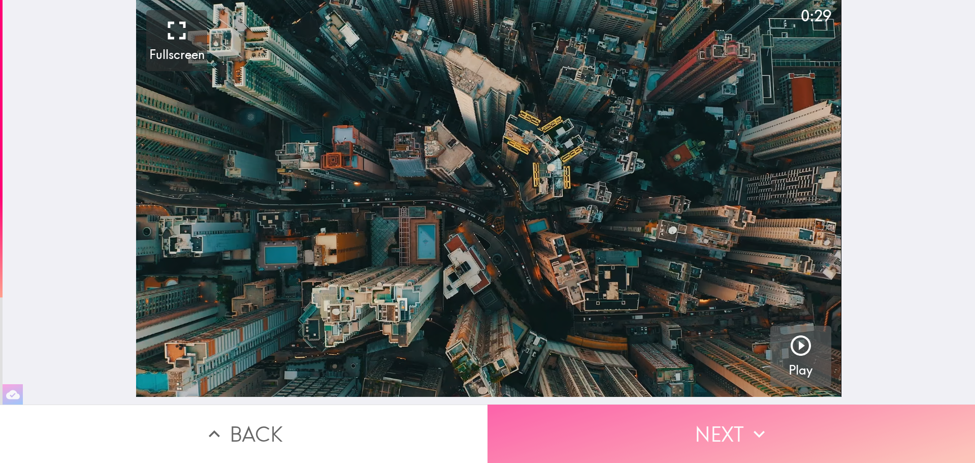
click at [738, 414] on button "Next" at bounding box center [732, 433] width 488 height 58
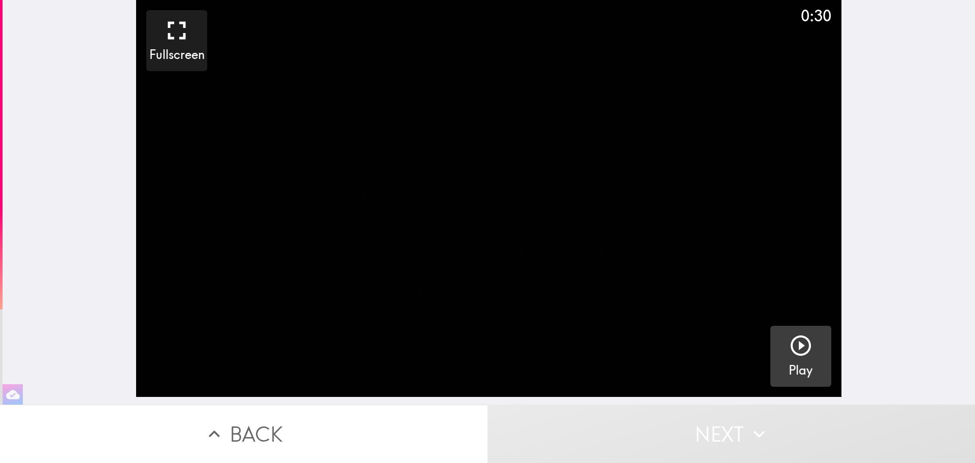
click at [799, 350] on icon "button" at bounding box center [801, 345] width 24 height 24
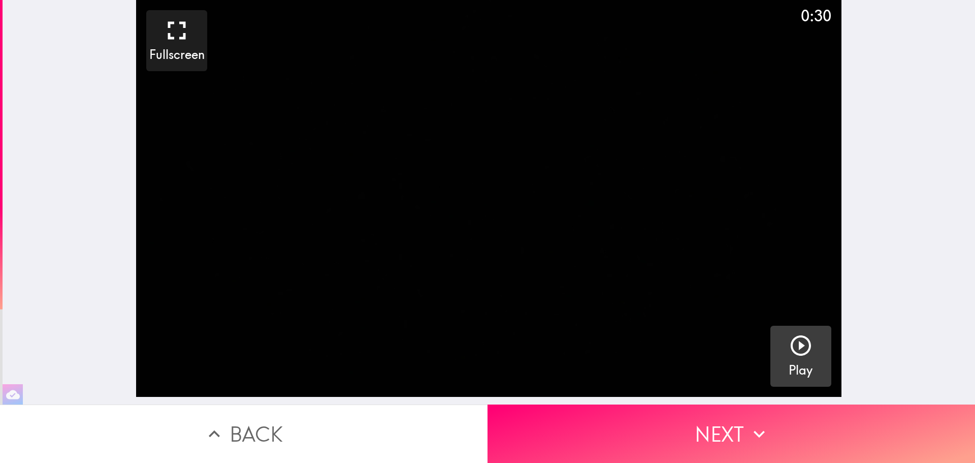
click at [799, 350] on icon "button" at bounding box center [801, 345] width 24 height 24
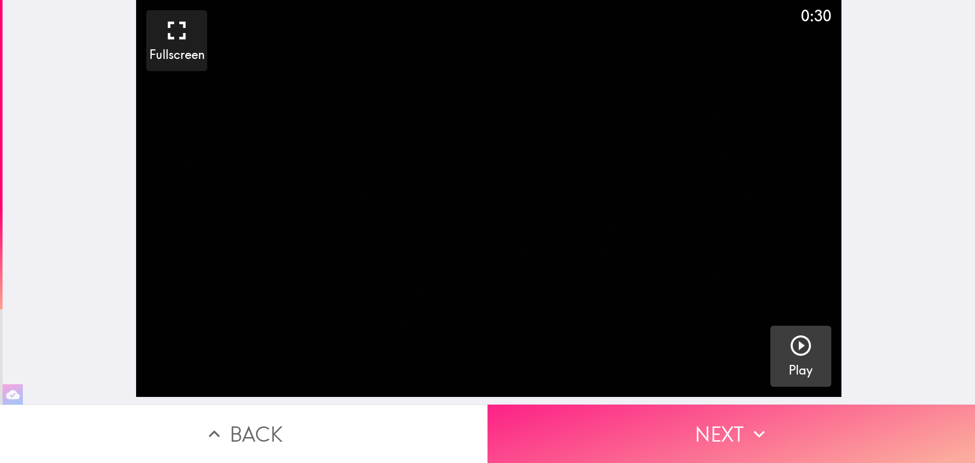
click at [768, 428] on button "Next" at bounding box center [732, 433] width 488 height 58
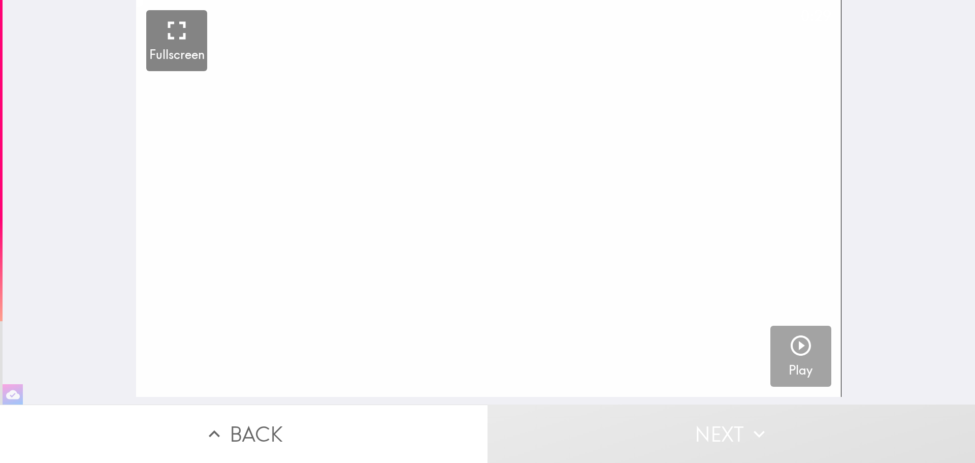
click at [792, 346] on icon "button" at bounding box center [801, 345] width 20 height 20
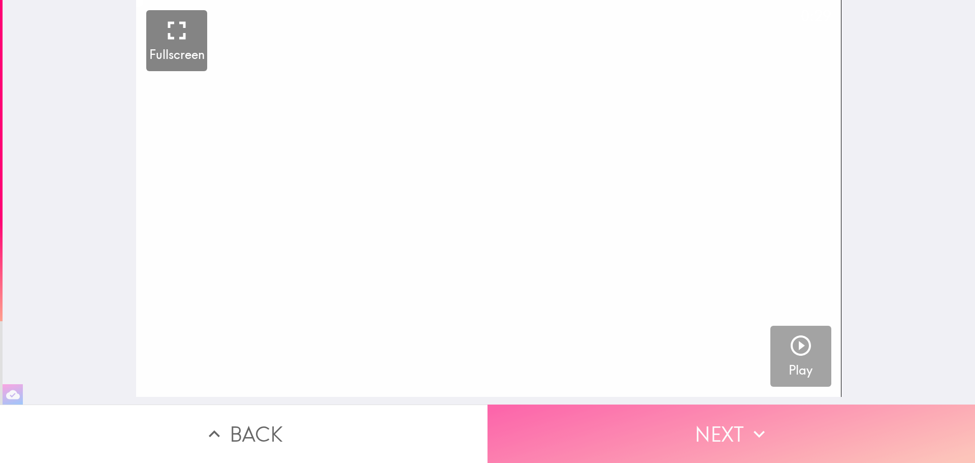
click at [742, 421] on button "Next" at bounding box center [732, 433] width 488 height 58
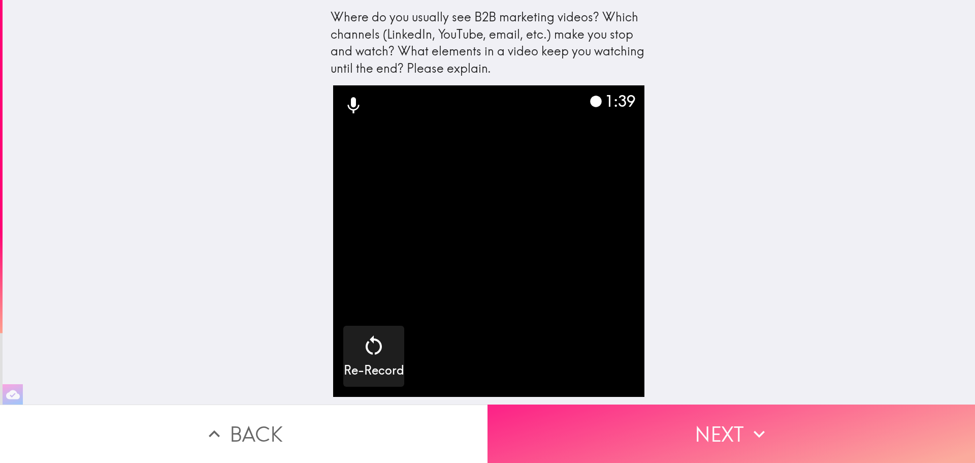
click at [729, 417] on button "Next" at bounding box center [732, 433] width 488 height 58
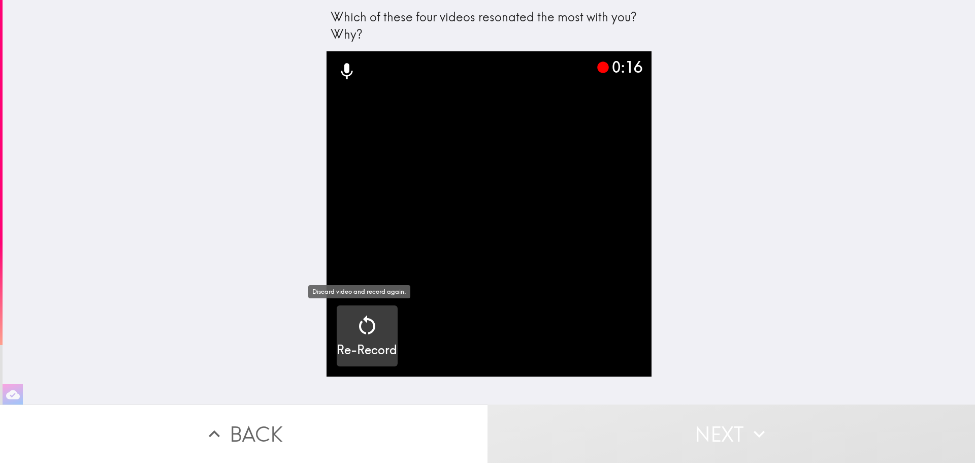
click at [364, 341] on div "button" at bounding box center [367, 327] width 24 height 28
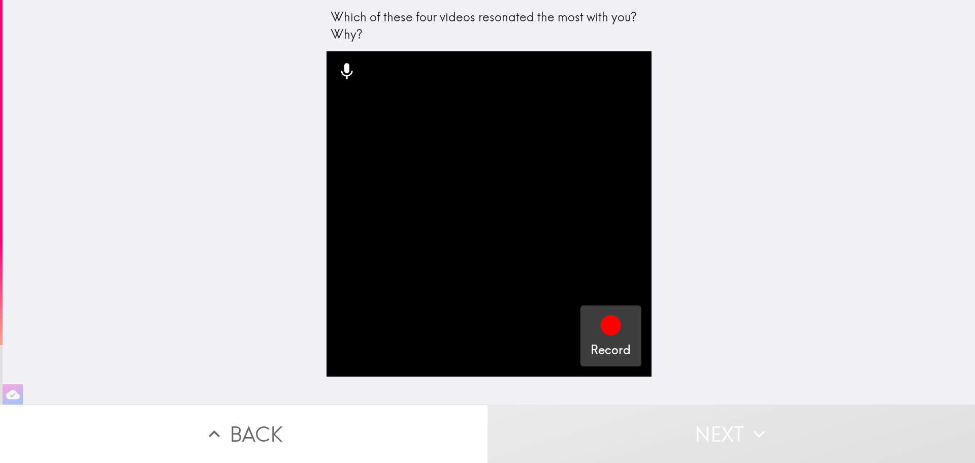
click at [601, 331] on icon "button" at bounding box center [611, 325] width 20 height 20
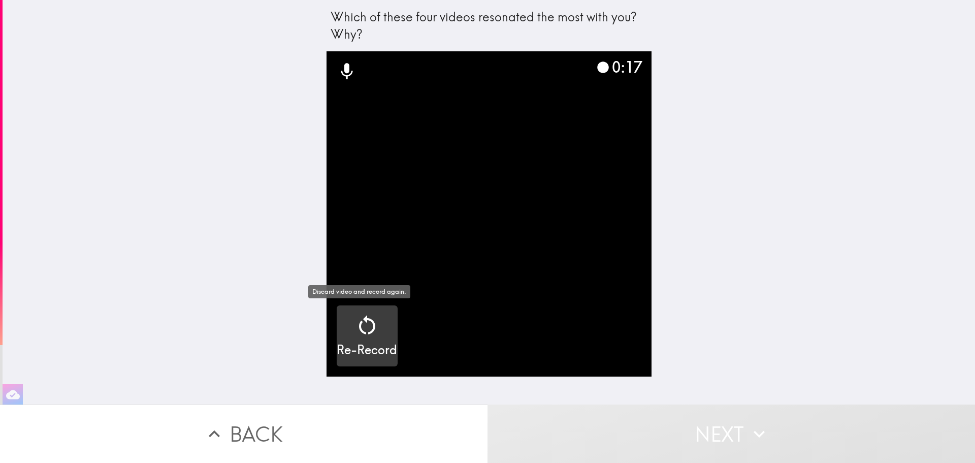
click at [369, 320] on icon "button" at bounding box center [367, 325] width 24 height 24
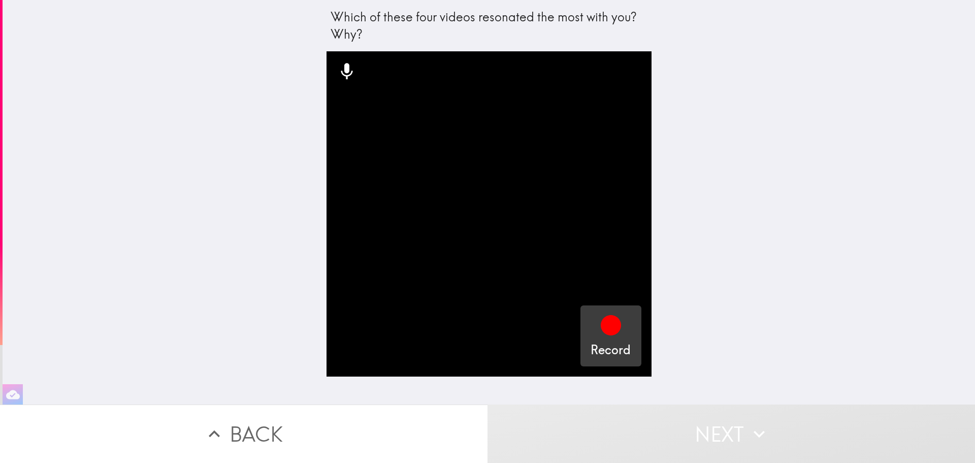
click at [603, 334] on icon "button" at bounding box center [611, 325] width 20 height 20
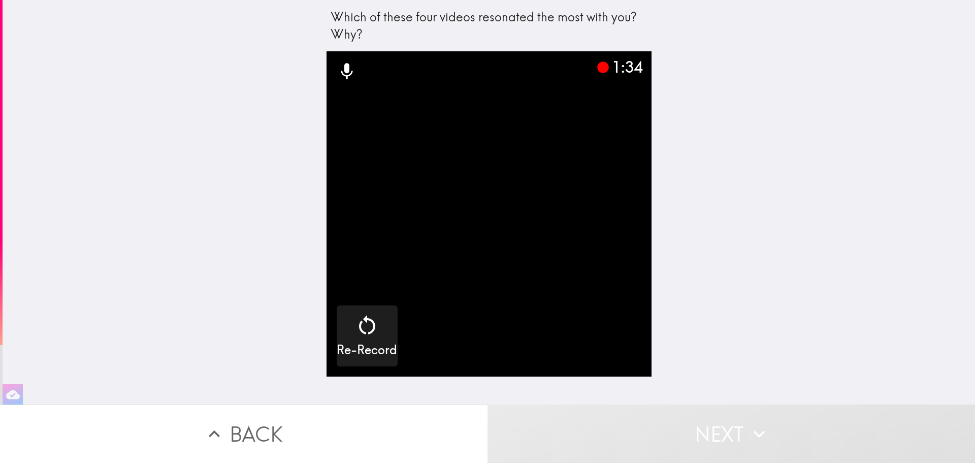
click at [597, 70] on icon at bounding box center [603, 67] width 12 height 12
click at [604, 290] on video "button" at bounding box center [489, 213] width 325 height 325
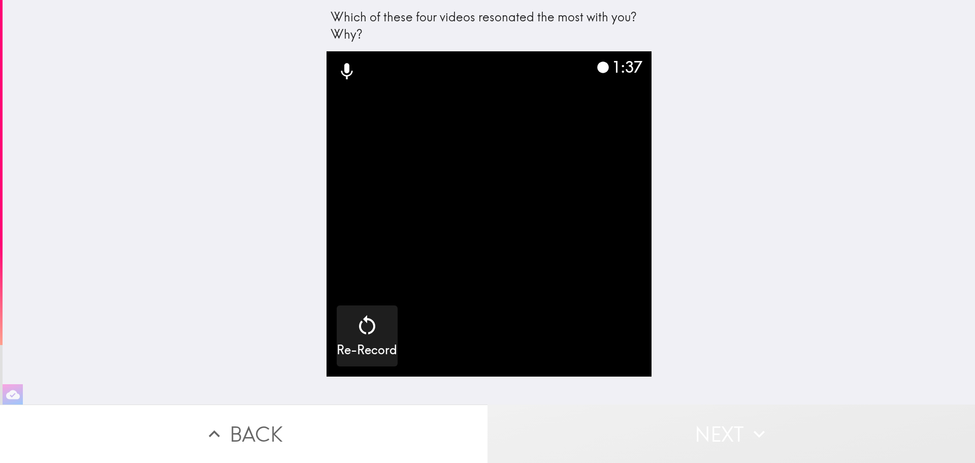
click at [736, 433] on button "Next" at bounding box center [732, 433] width 488 height 58
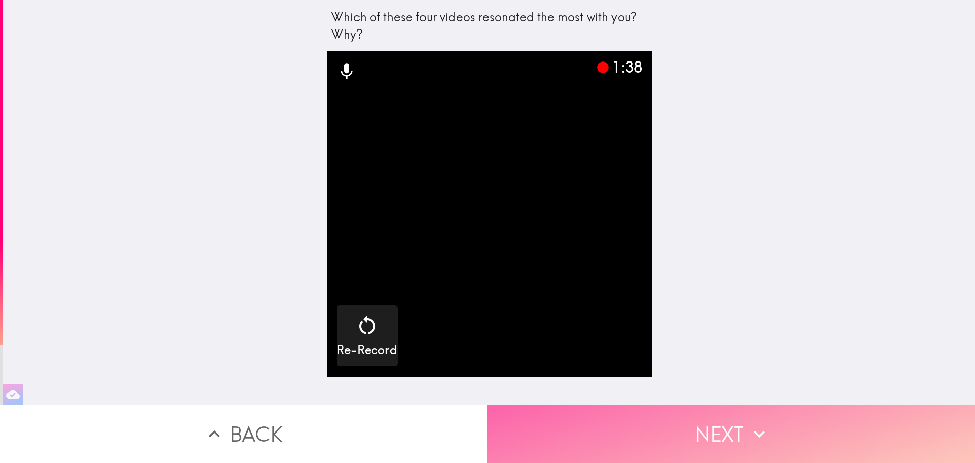
click at [718, 418] on button "Next" at bounding box center [732, 433] width 488 height 58
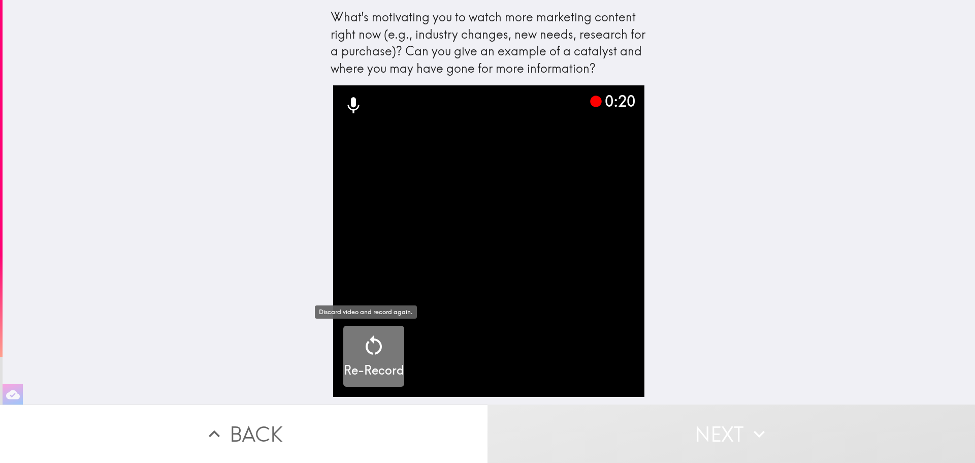
click at [364, 358] on icon "button" at bounding box center [374, 345] width 24 height 24
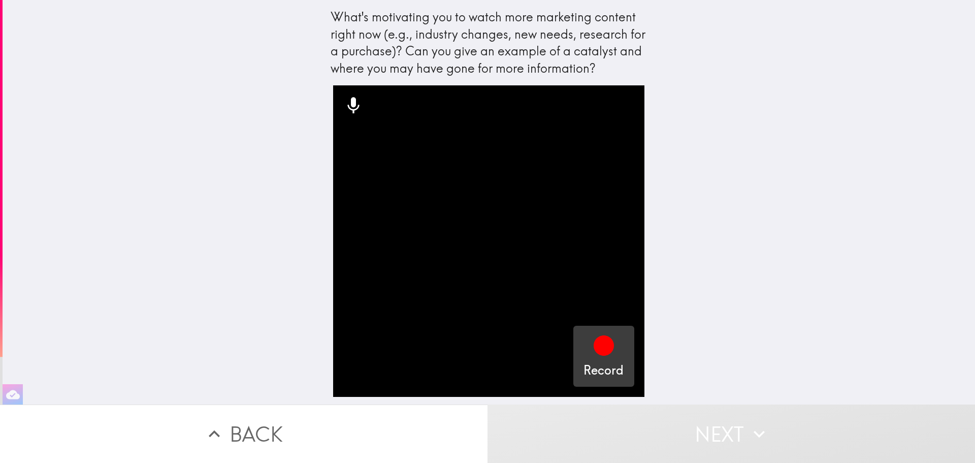
click at [594, 345] on icon "button" at bounding box center [604, 345] width 20 height 20
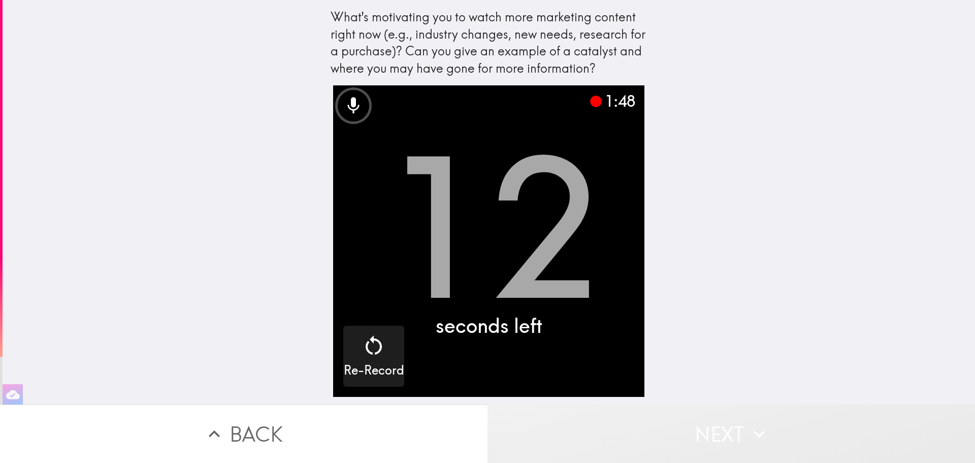
click at [722, 421] on button "Next" at bounding box center [732, 433] width 488 height 58
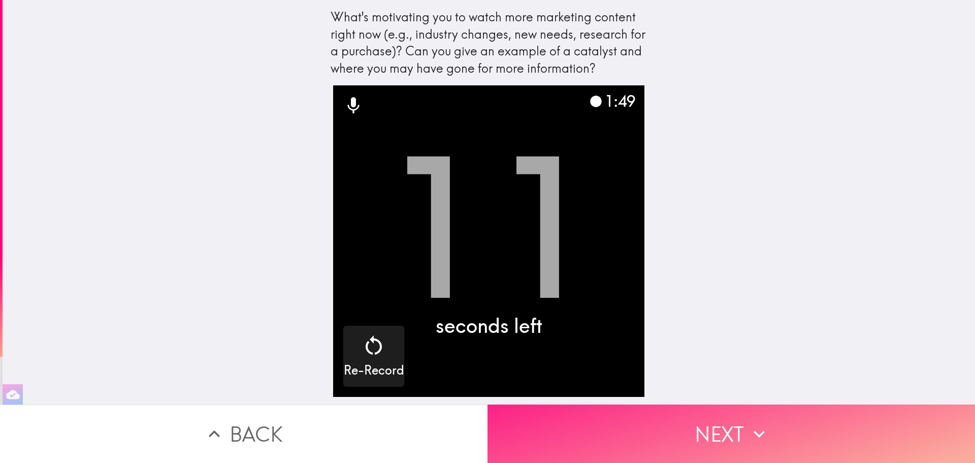
click at [722, 422] on button "Next" at bounding box center [732, 433] width 488 height 58
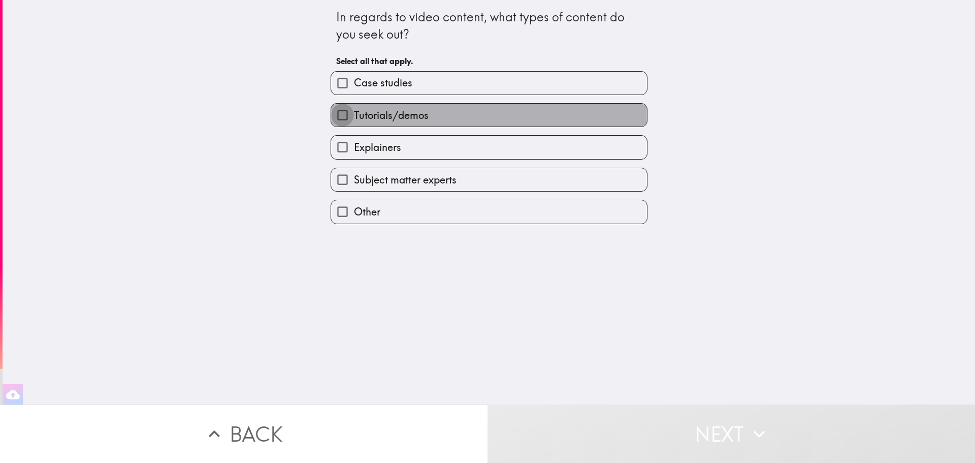
click at [335, 117] on input "Tutorials/demos" at bounding box center [342, 115] width 23 height 23
checkbox input "true"
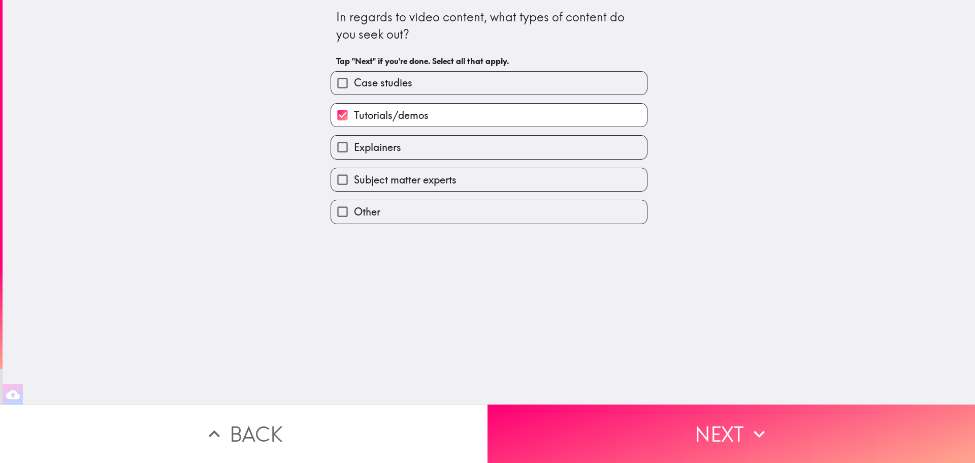
click at [333, 176] on input "Subject matter experts" at bounding box center [342, 179] width 23 height 23
checkbox input "true"
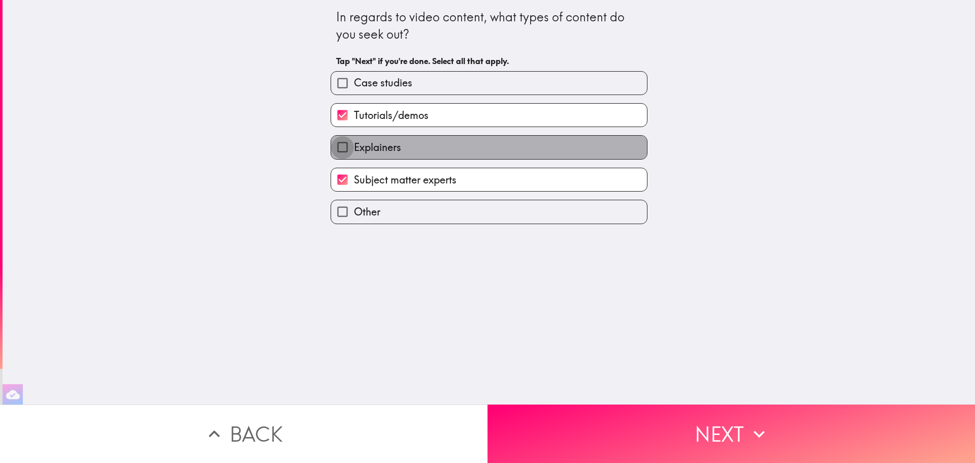
click at [335, 150] on input "Explainers" at bounding box center [342, 147] width 23 height 23
checkbox input "true"
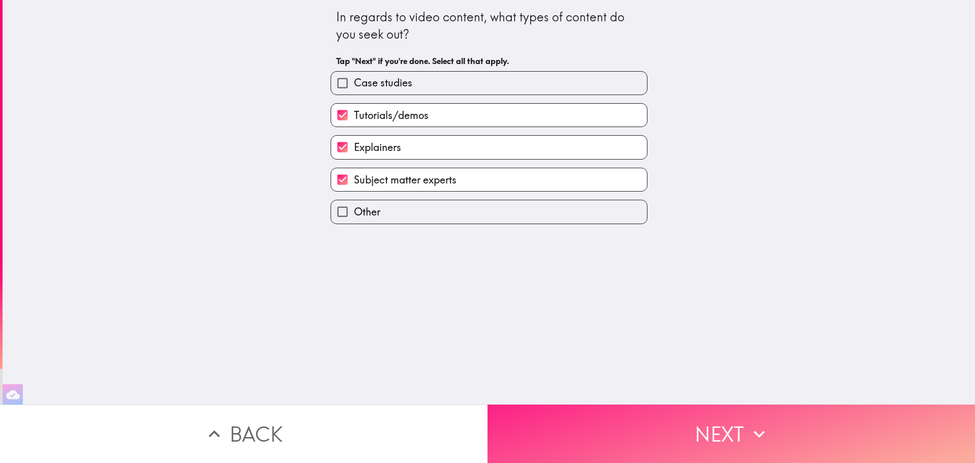
click at [766, 424] on icon "button" at bounding box center [759, 434] width 22 height 22
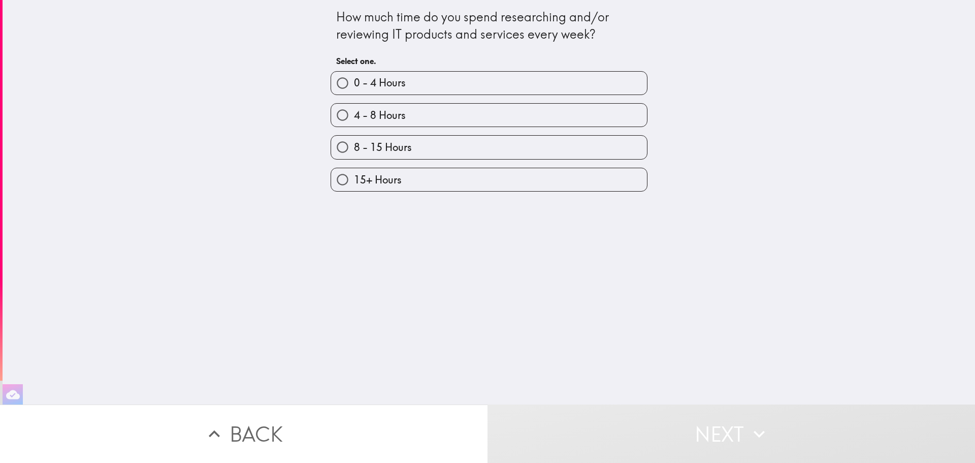
click at [382, 111] on span "4 - 8 Hours" at bounding box center [380, 115] width 52 height 14
click at [354, 111] on input "4 - 8 Hours" at bounding box center [342, 115] width 23 height 23
radio input "true"
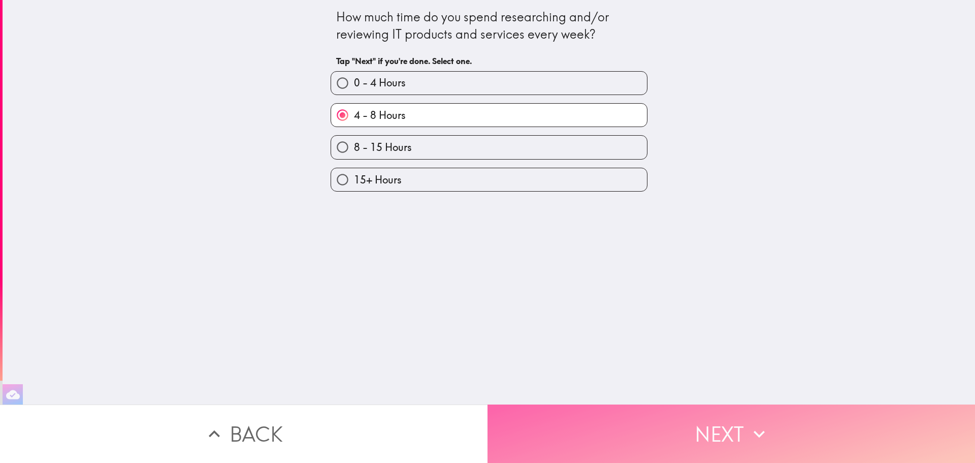
click at [734, 425] on button "Next" at bounding box center [732, 433] width 488 height 58
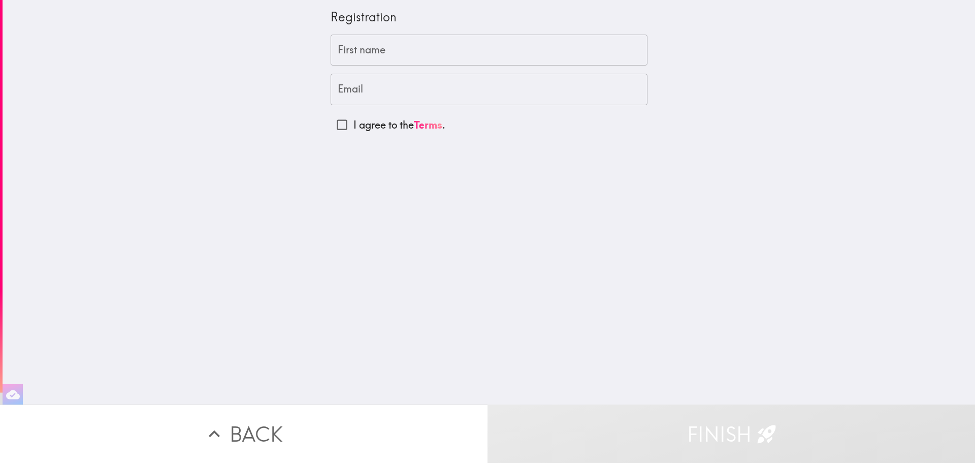
click at [371, 57] on input "First name" at bounding box center [489, 50] width 317 height 31
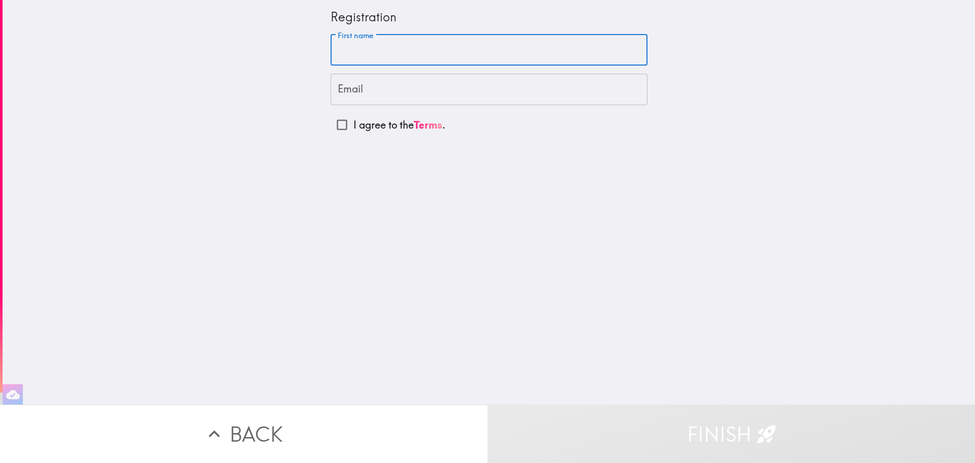
type input "ILIYAN"
type input "[PERSON_NAME][EMAIL_ADDRESS][PERSON_NAME][DOMAIN_NAME]"
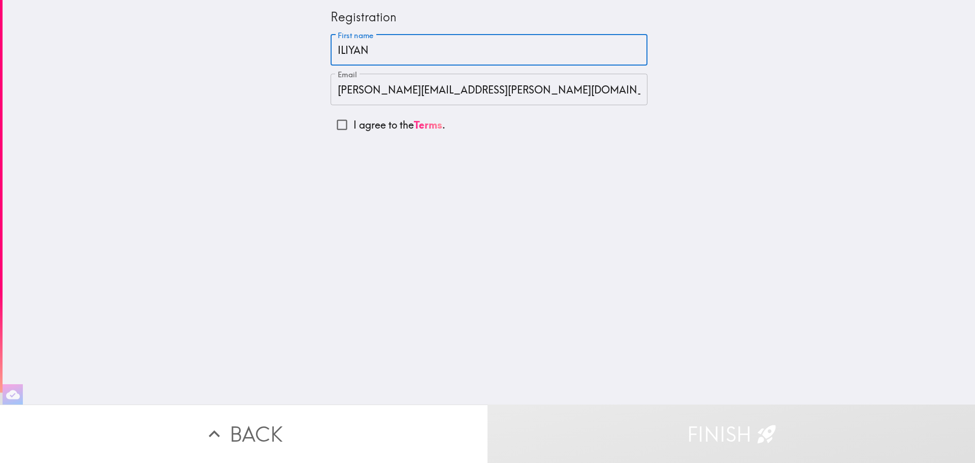
click at [335, 127] on input "I agree to the Terms ." at bounding box center [342, 124] width 23 height 23
checkbox input "true"
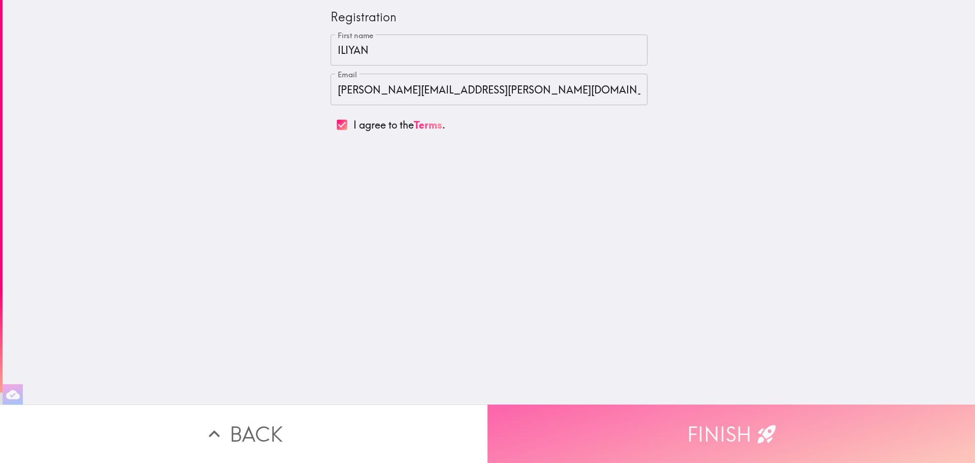
click at [737, 419] on button "Finish" at bounding box center [732, 433] width 488 height 58
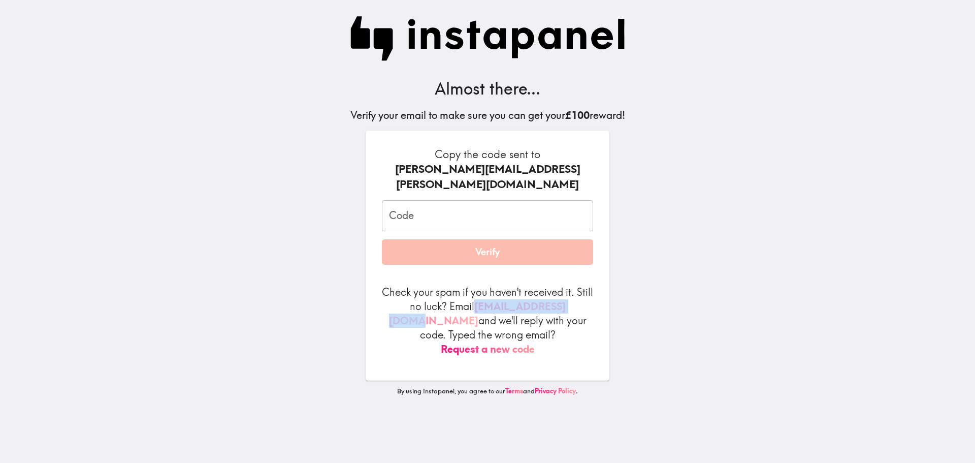
drag, startPoint x: 589, startPoint y: 295, endPoint x: 473, endPoint y: 290, distance: 115.4
click at [473, 290] on p "Check your spam if you haven't received it. Still no luck? Email [EMAIL_ADDRESS…" at bounding box center [487, 320] width 211 height 71
copy link "[EMAIL_ADDRESS][DOMAIN_NAME]"
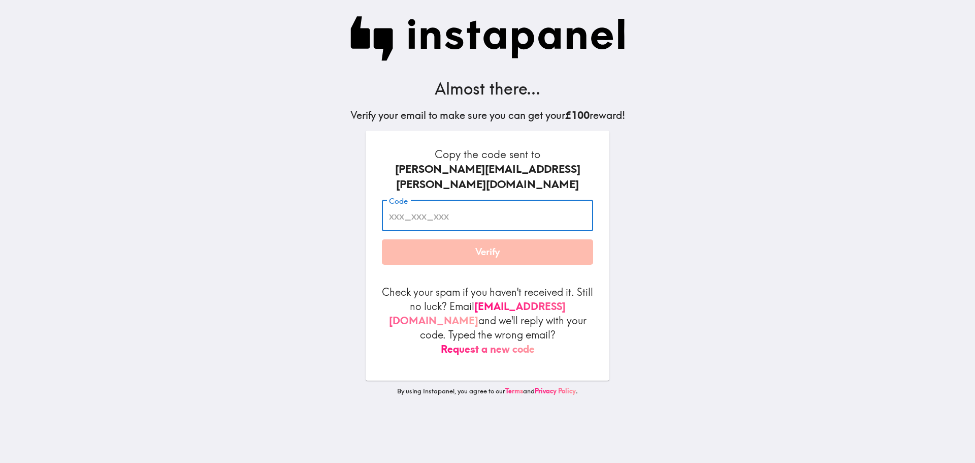
click at [445, 200] on input "Code" at bounding box center [487, 215] width 211 height 31
paste input "ANb_u4B_8bN"
type input "ANb_u4B_8bN"
click at [500, 239] on button "Verify" at bounding box center [487, 251] width 211 height 25
